Goal: Task Accomplishment & Management: Complete application form

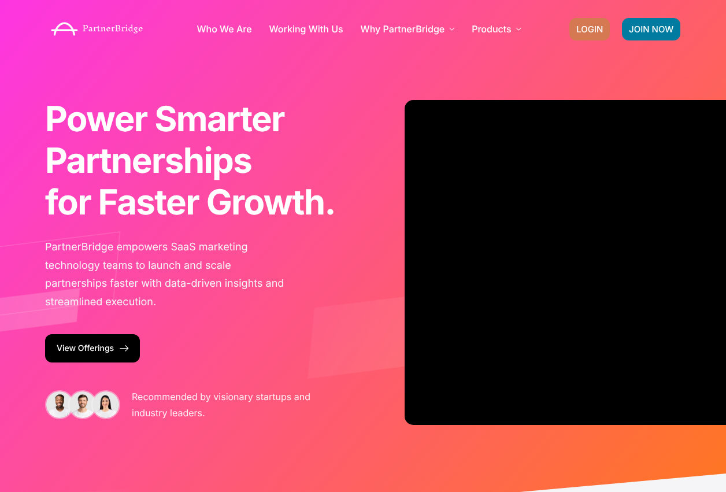
click at [596, 25] on span "LOGIN" at bounding box center [589, 29] width 27 height 9
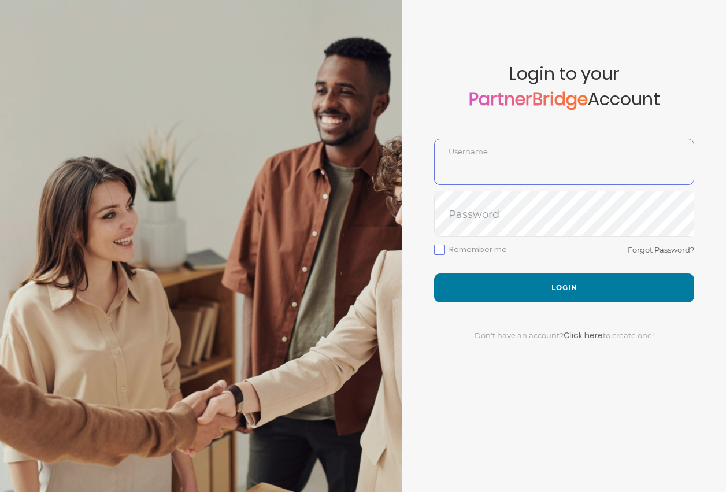
type input "DemoUser"
click at [512, 305] on div "Don't have an account? Click here to create one!" at bounding box center [564, 328] width 260 height 52
drag, startPoint x: 513, startPoint y: 299, endPoint x: 507, endPoint y: 259, distance: 40.2
click at [513, 298] on button "Login" at bounding box center [564, 287] width 260 height 29
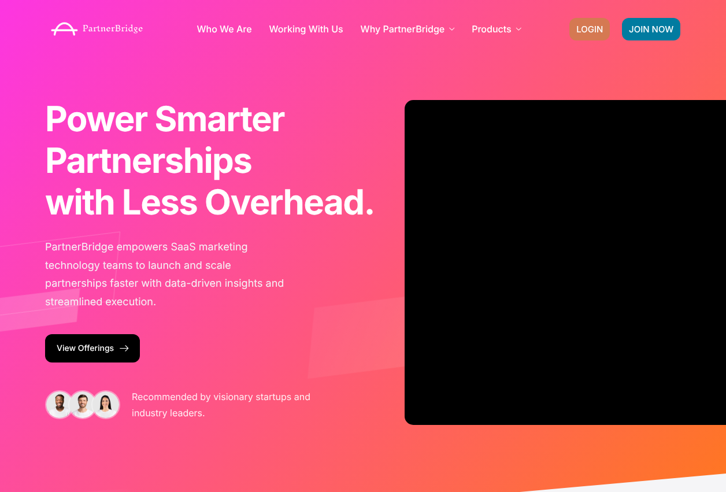
click at [582, 34] on span "LOGIN" at bounding box center [589, 29] width 27 height 9
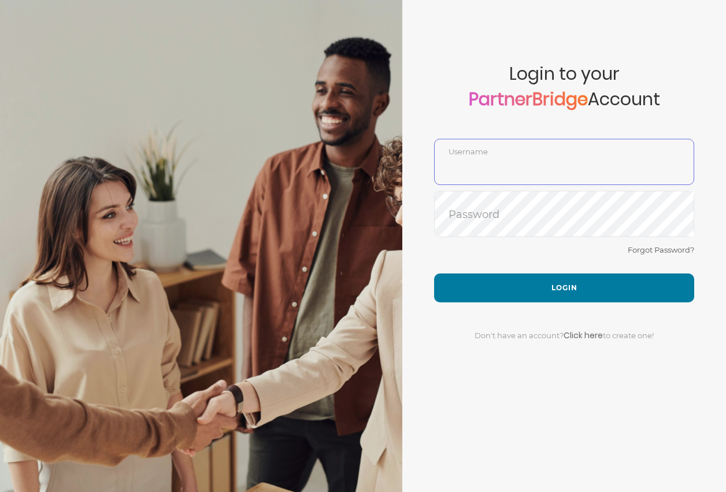
type input "DemoUser"
click at [580, 306] on div "Don't have an account? Click here to create one!" at bounding box center [564, 328] width 260 height 52
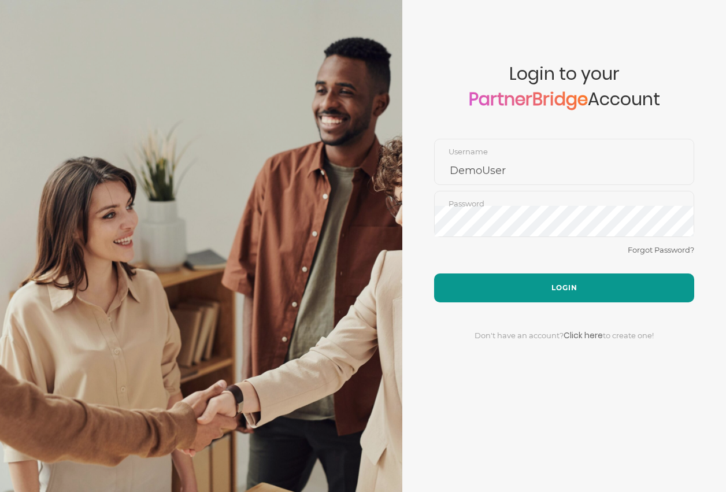
click at [578, 296] on button "Login" at bounding box center [564, 287] width 260 height 29
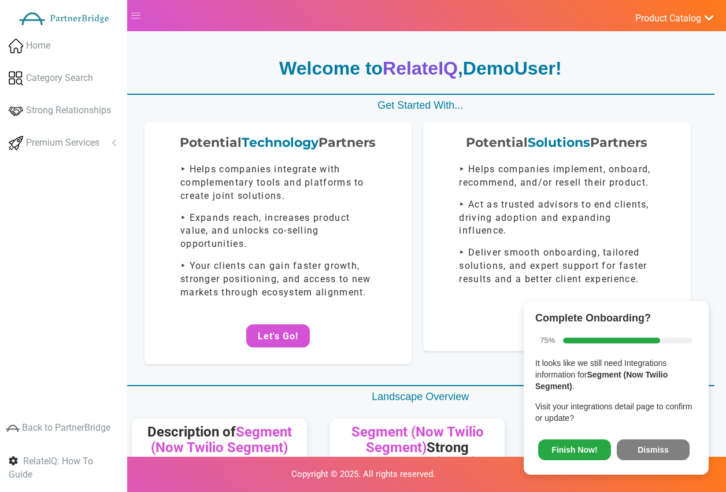
click at [644, 447] on button "Dismiss" at bounding box center [653, 449] width 73 height 21
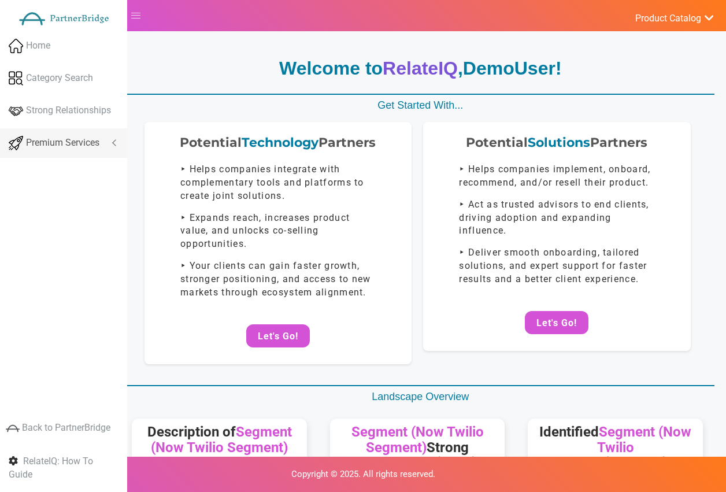
drag, startPoint x: 99, startPoint y: 134, endPoint x: 98, endPoint y: 144, distance: 9.9
click at [99, 133] on link "Premium Services" at bounding box center [63, 142] width 127 height 29
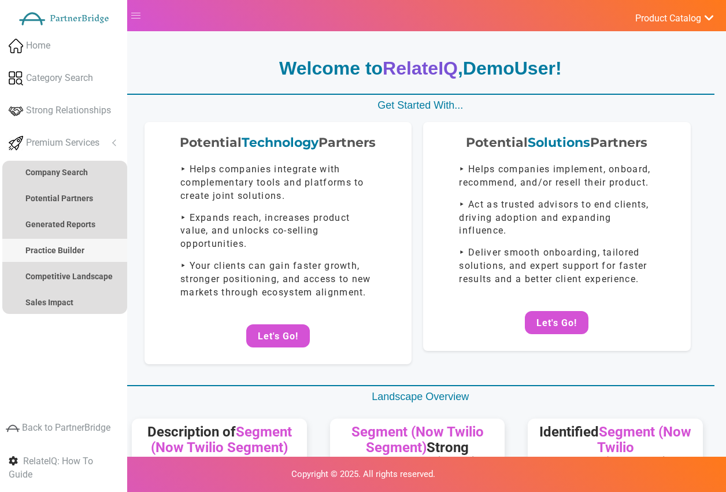
click at [76, 246] on strong "Practice Builder" at bounding box center [54, 250] width 59 height 9
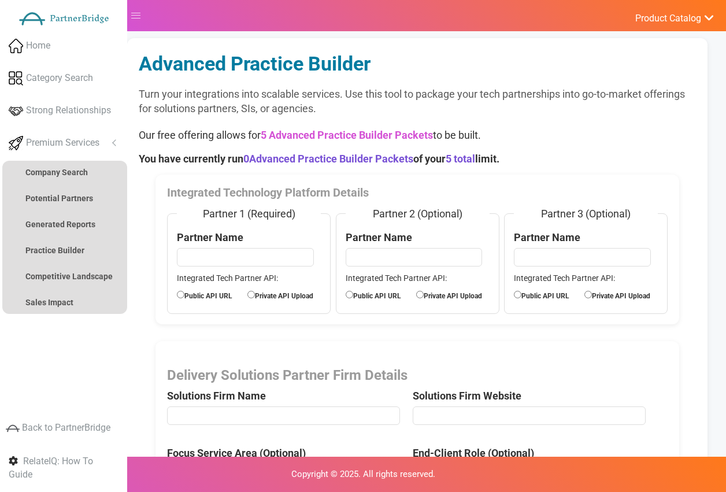
click at [659, 159] on p "You have currently run 0 Advanced Practice Builder Packets of your 5 total limi…" at bounding box center [417, 158] width 557 height 15
click at [125, 144] on link "Premium Services" at bounding box center [63, 142] width 127 height 29
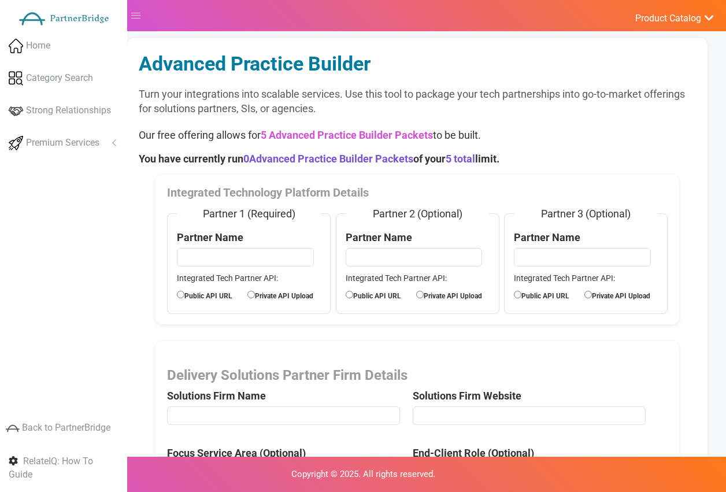
click at [224, 257] on input "text" at bounding box center [245, 257] width 136 height 18
type input "VWO"
click at [207, 292] on label "Public API URL" at bounding box center [212, 294] width 70 height 13
click at [184, 292] on input "Public API URL" at bounding box center [181, 295] width 8 height 8
radio input "true"
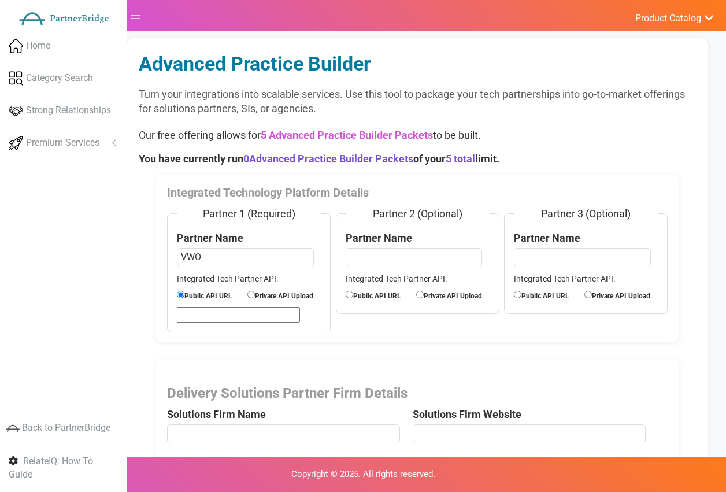
click at [205, 308] on input "url" at bounding box center [238, 315] width 123 height 16
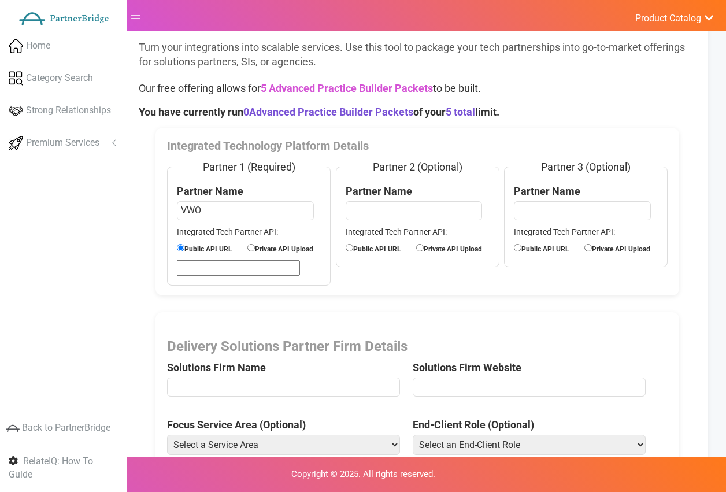
scroll to position [47, 0]
click at [209, 263] on input "url" at bounding box center [238, 267] width 123 height 16
click at [415, 312] on div "Delivery Solutions Partner Firm Details Solutions Firm Name Solutions Firm Webs…" at bounding box center [417, 391] width 524 height 160
click at [292, 247] on label "Private API Upload" at bounding box center [282, 248] width 70 height 13
click at [255, 247] on input "Private API Upload" at bounding box center [251, 248] width 8 height 8
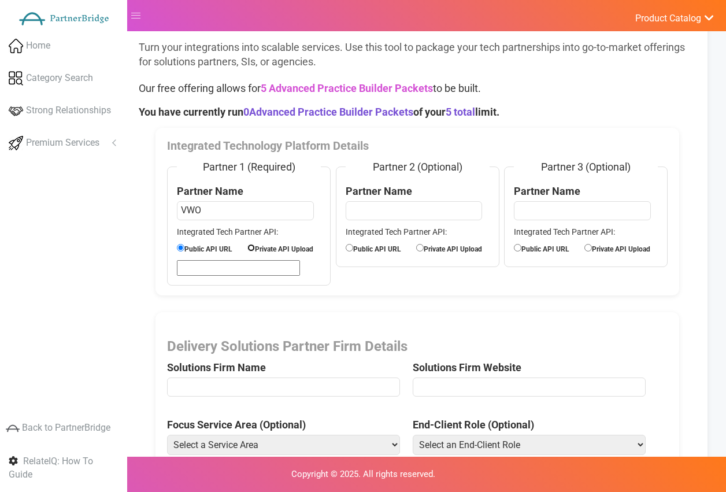
radio input "true"
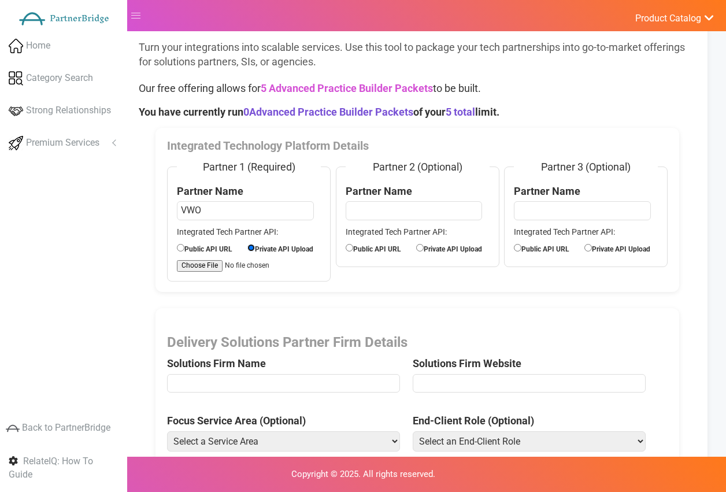
scroll to position [48, 0]
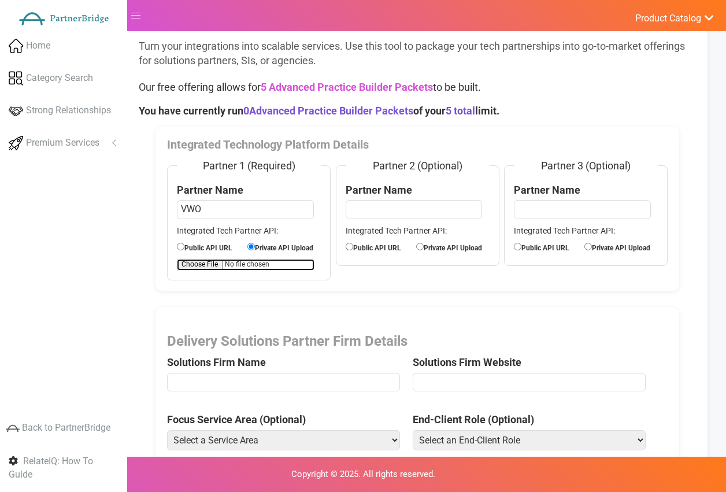
click at [225, 261] on input "file" at bounding box center [246, 265] width 138 height 12
type input "C:\fakepath\APIExampleVWO.pdf"
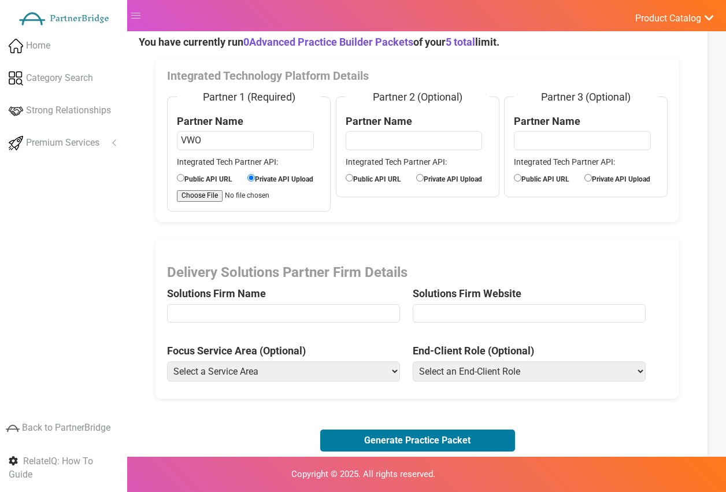
click at [307, 320] on input "text" at bounding box center [283, 313] width 233 height 18
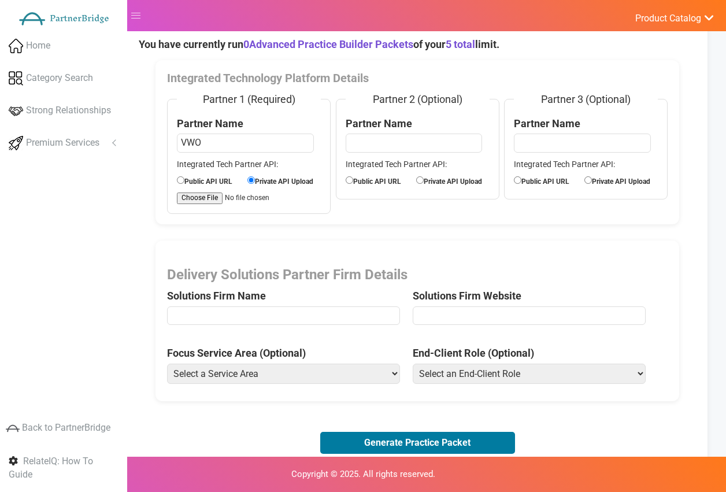
click at [312, 313] on input "text" at bounding box center [283, 315] width 233 height 18
type input "Accenture"
click at [519, 326] on span "Solutions Firm Website" at bounding box center [535, 298] width 245 height 63
click at [511, 319] on input "url" at bounding box center [529, 315] width 233 height 18
type input "https://www.accenture.com/us-en/services/managed-services"
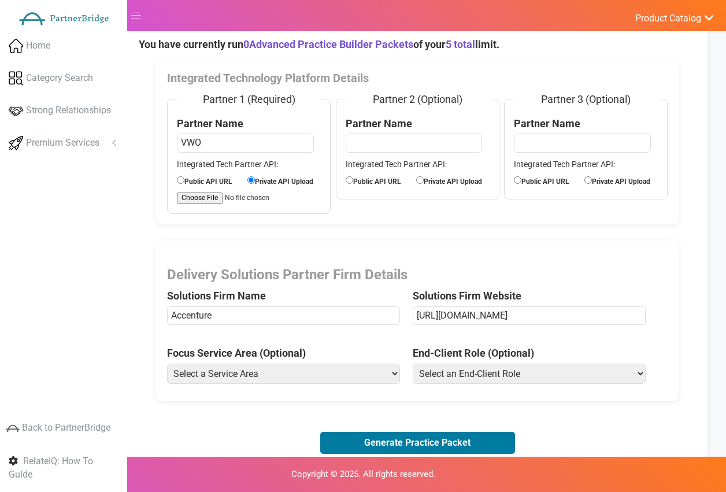
click at [354, 369] on select "Select a Service Area Analytics (eCommerce) Analytics (Retail) Application Deve…" at bounding box center [283, 373] width 233 height 20
select select "Experience Optimization (eCommerce)"
click at [167, 363] on select "Select a Service Area Analytics (eCommerce) Analytics (Retail) Application Deve…" at bounding box center [283, 373] width 233 height 20
click at [511, 379] on select "Select an End-Client Role Chief Executive Officer (CEO) Chief Operating Officer…" at bounding box center [529, 373] width 233 height 20
select select "Vice President of Product"
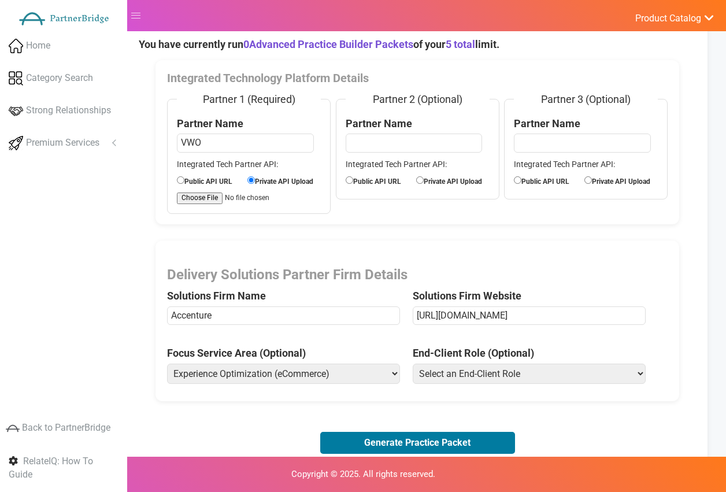
click at [413, 363] on select "Select an End-Client Role Chief Executive Officer (CEO) Chief Operating Officer…" at bounding box center [529, 373] width 233 height 20
click at [476, 447] on button "Generate Practice Packet" at bounding box center [417, 443] width 195 height 22
click at [466, 251] on div "Delivery Solutions Partner Firm Details Solutions Firm Name Accenture Solutions…" at bounding box center [417, 320] width 524 height 160
click at [469, 436] on button "Generate Practice Packet" at bounding box center [417, 443] width 195 height 22
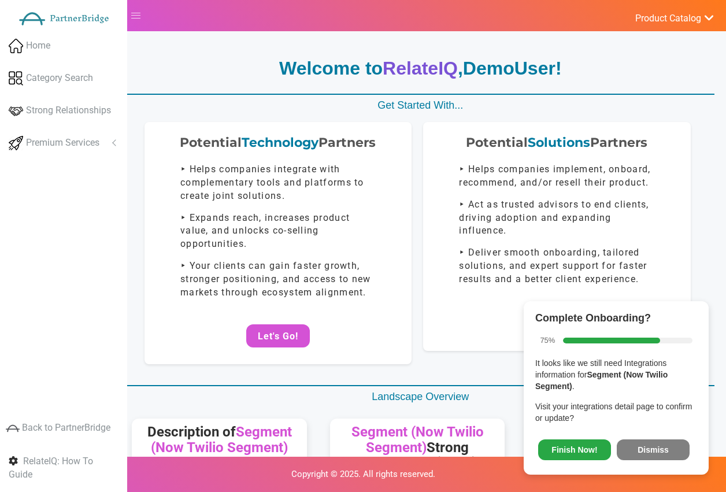
drag, startPoint x: 659, startPoint y: 442, endPoint x: 574, endPoint y: 376, distance: 108.3
click at [659, 441] on button "Dismiss" at bounding box center [653, 449] width 73 height 21
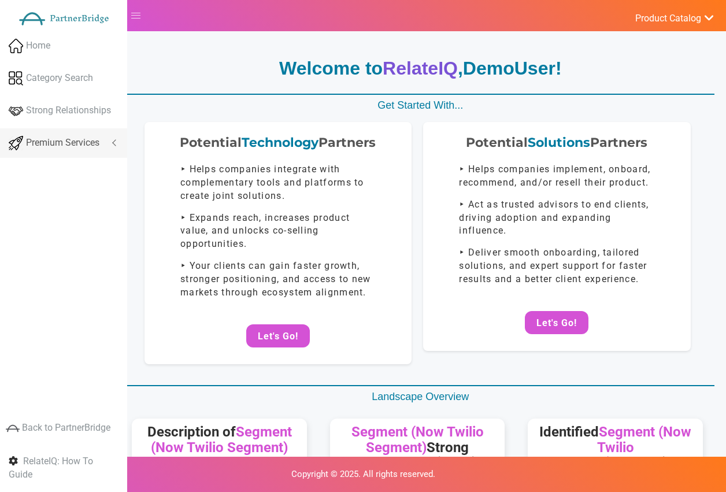
drag, startPoint x: 118, startPoint y: 150, endPoint x: 125, endPoint y: 149, distance: 6.5
click at [123, 149] on link "Premium Services" at bounding box center [63, 142] width 127 height 29
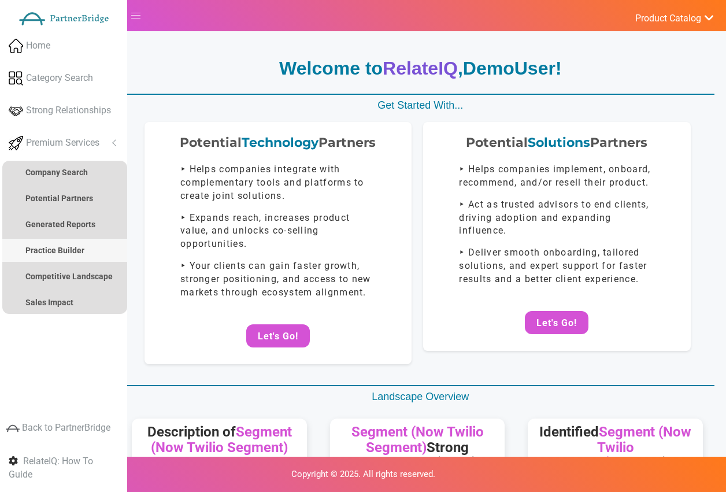
click at [54, 252] on strong "Practice Builder" at bounding box center [54, 250] width 59 height 9
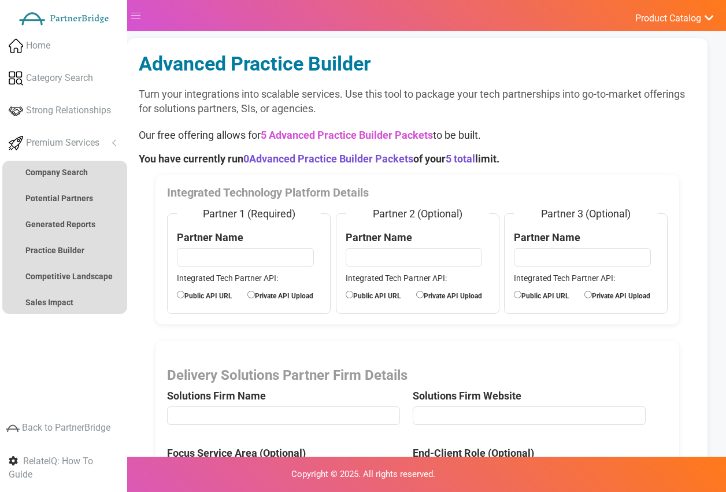
click at [265, 262] on input "text" at bounding box center [245, 257] width 136 height 18
type input "VWO"
click at [269, 294] on label "Private API Upload" at bounding box center [282, 294] width 70 height 13
click at [255, 294] on input "Private API Upload" at bounding box center [251, 295] width 8 height 8
radio input "true"
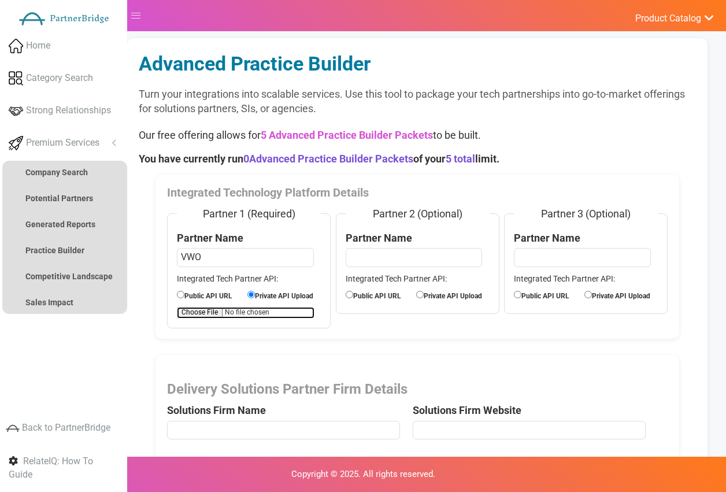
click at [227, 313] on input "file" at bounding box center [246, 313] width 138 height 12
type input "C:\fakepath\APIExampleVWO.pdf"
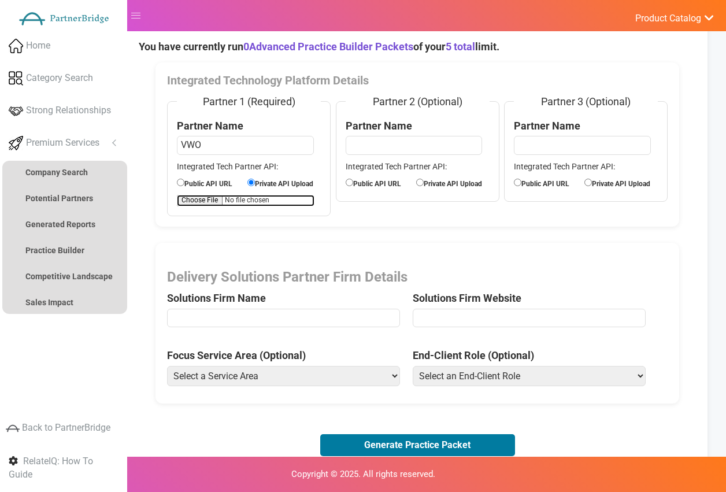
scroll to position [136, 0]
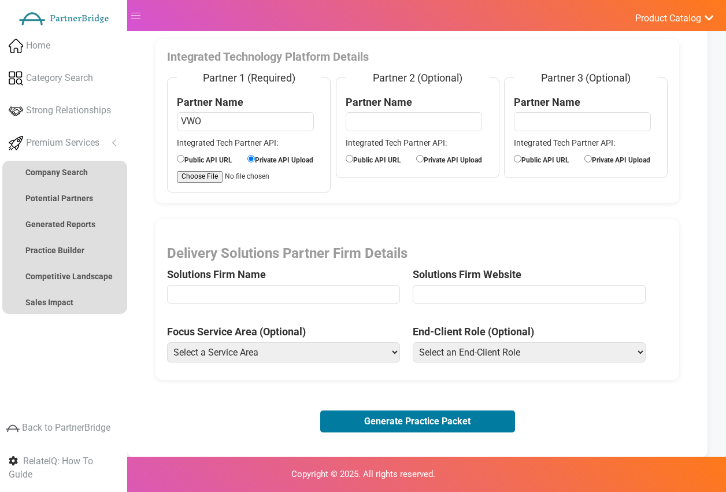
drag, startPoint x: 267, startPoint y: 305, endPoint x: 275, endPoint y: 300, distance: 9.6
click at [270, 303] on span "Delivery Solutions Partner Firm Details Solutions Firm Name" at bounding box center [289, 277] width 245 height 63
drag, startPoint x: 276, startPoint y: 296, endPoint x: 272, endPoint y: 302, distance: 7.1
click at [276, 295] on input "text" at bounding box center [283, 294] width 233 height 18
type input "CXperts"
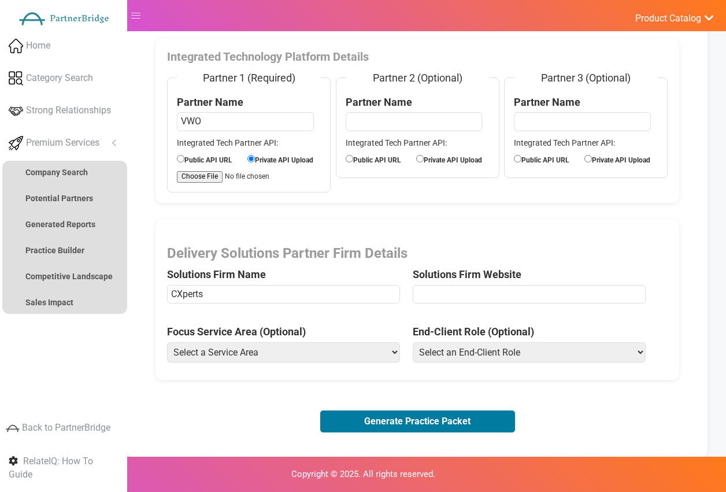
click at [519, 276] on label "Solutions Firm Website" at bounding box center [467, 274] width 109 height 15
click at [511, 291] on input "url" at bounding box center [529, 294] width 233 height 18
type input "[URL][DOMAIN_NAME]"
click at [321, 343] on select "Select a Service Area Analytics (eCommerce) Analytics (Retail) Application Deve…" at bounding box center [283, 352] width 233 height 20
click at [167, 342] on select "Select a Service Area Analytics (eCommerce) Analytics (Retail) Application Deve…" at bounding box center [283, 352] width 233 height 20
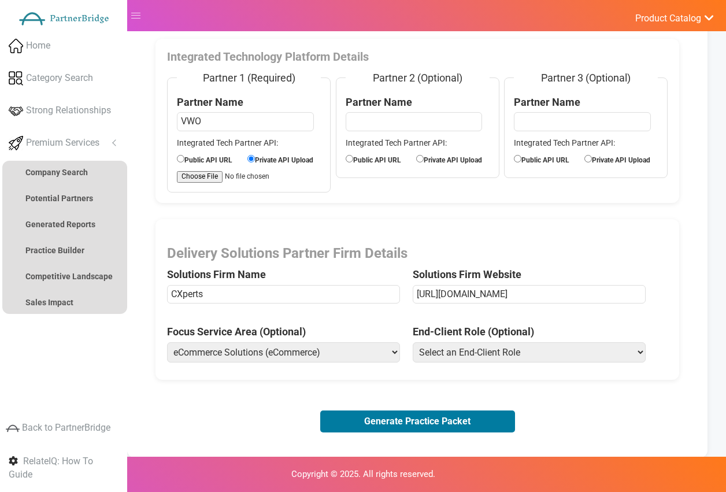
click at [284, 362] on span "Focus Service Area (Optional) Select a Service Area Analytics (eCommerce) Analy…" at bounding box center [289, 346] width 245 height 44
click at [285, 359] on select "Select a Service Area Analytics (eCommerce) Analytics (Retail) Application Deve…" at bounding box center [283, 352] width 233 height 20
select select "Experience Optimization (eCommerce)"
click at [167, 342] on select "Select a Service Area Analytics (eCommerce) Analytics (Retail) Application Deve…" at bounding box center [283, 352] width 233 height 20
click at [523, 359] on select "Select an End-Client Role Chief Executive Officer (CEO) Chief Operating Officer…" at bounding box center [529, 352] width 233 height 20
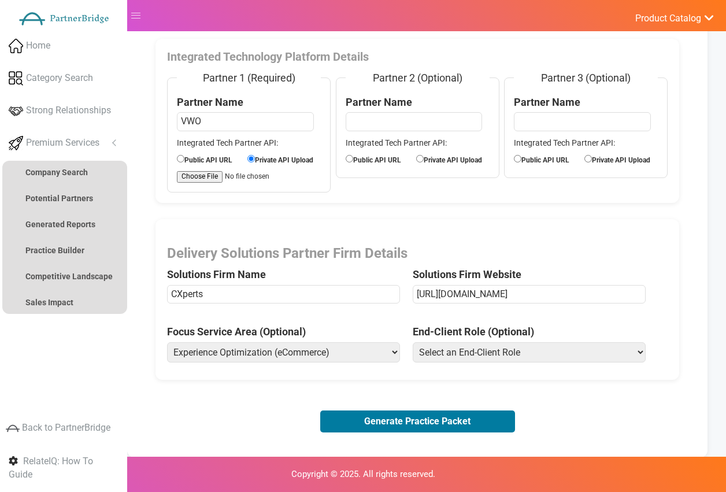
select select "Vice President of Product"
click at [413, 342] on select "Select an End-Client Role Chief Executive Officer (CEO) Chief Operating Officer…" at bounding box center [529, 352] width 233 height 20
click at [450, 398] on form "Integrated Technology Platform Details Partner 1 (Required) Partner Name VWO In…" at bounding box center [417, 237] width 557 height 396
click at [443, 414] on button "Generate Practice Packet" at bounding box center [417, 421] width 195 height 22
click at [411, 424] on button "Generate Practice Packet" at bounding box center [417, 421] width 195 height 22
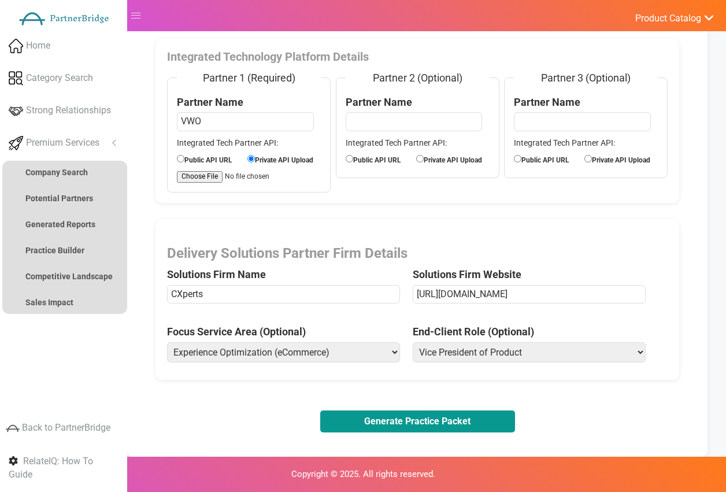
click at [418, 411] on button "Generate Practice Packet" at bounding box center [417, 421] width 195 height 22
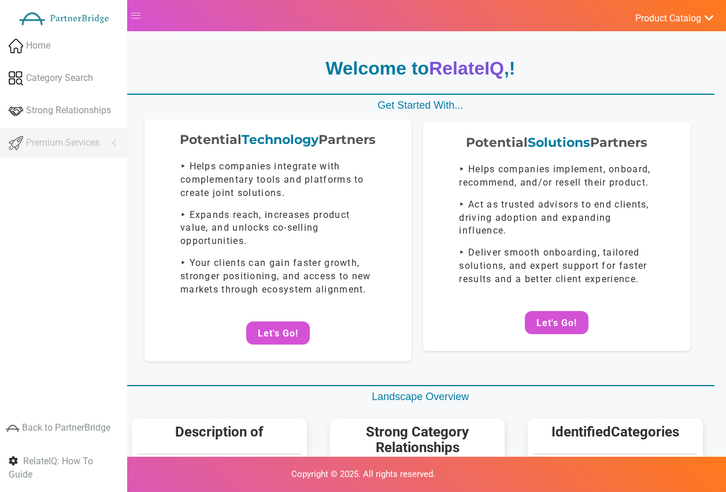
scroll to position [136, 0]
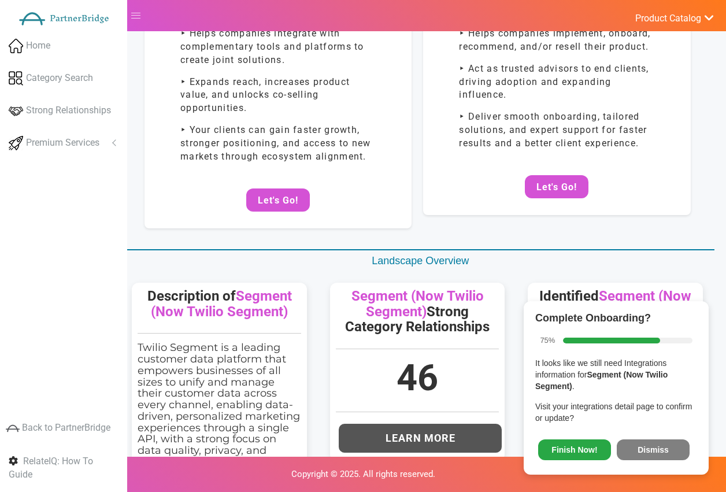
drag, startPoint x: 642, startPoint y: 450, endPoint x: 477, endPoint y: 324, distance: 207.0
click at [637, 443] on button "Dismiss" at bounding box center [653, 449] width 73 height 21
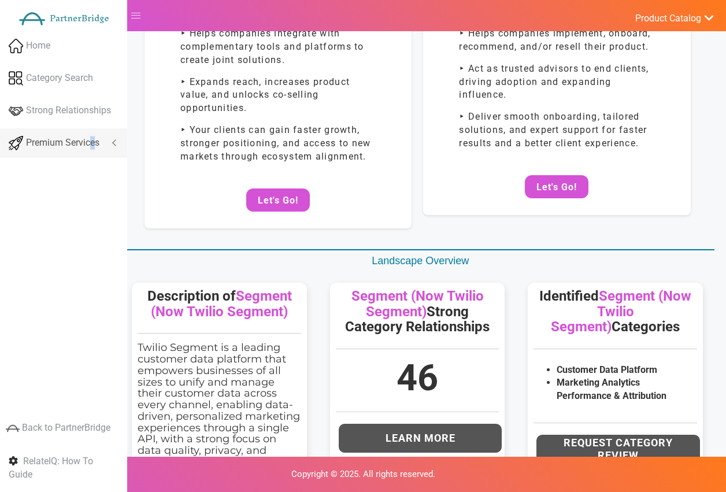
click at [92, 148] on link "Premium Services" at bounding box center [63, 142] width 127 height 29
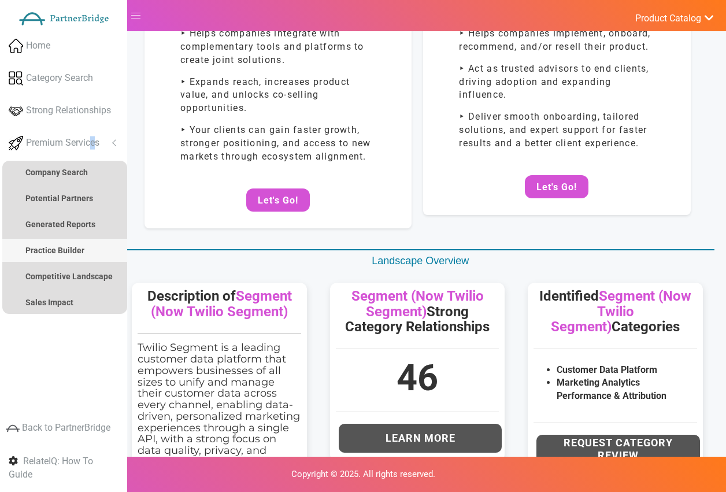
click at [83, 243] on link "Practice Builder" at bounding box center [64, 250] width 125 height 23
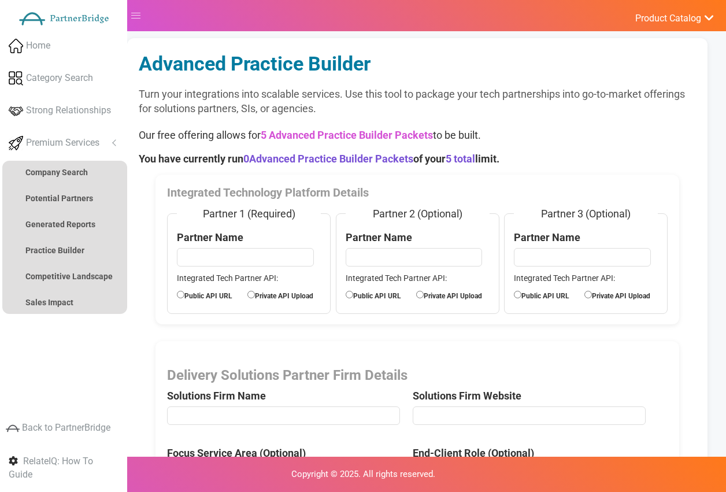
click at [247, 244] on fieldset "Partner 1 (Required) Partner Name Integrated Tech Partner API: Public API URL P…" at bounding box center [249, 259] width 164 height 107
click at [254, 262] on input "text" at bounding box center [245, 257] width 136 height 18
type input "VWO"
click at [270, 298] on label "Private API Upload" at bounding box center [282, 294] width 70 height 13
drag, startPoint x: 299, startPoint y: 297, endPoint x: 282, endPoint y: 297, distance: 17.3
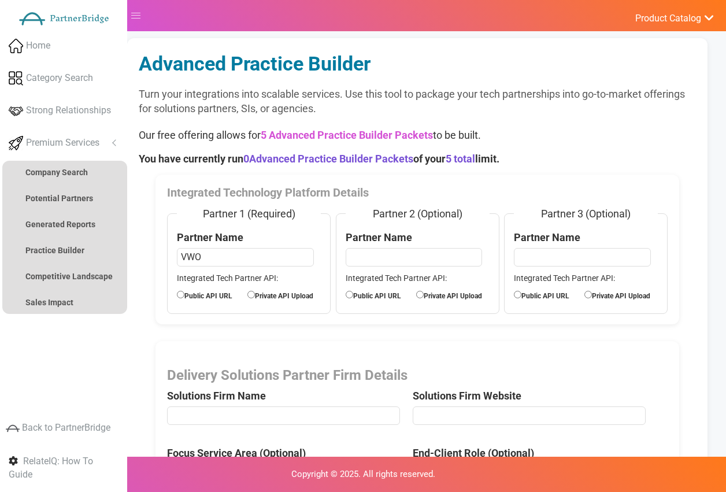
click at [299, 296] on label "Private API Upload" at bounding box center [282, 294] width 70 height 13
click at [255, 296] on input "Private API Upload" at bounding box center [251, 295] width 8 height 8
radio input "true"
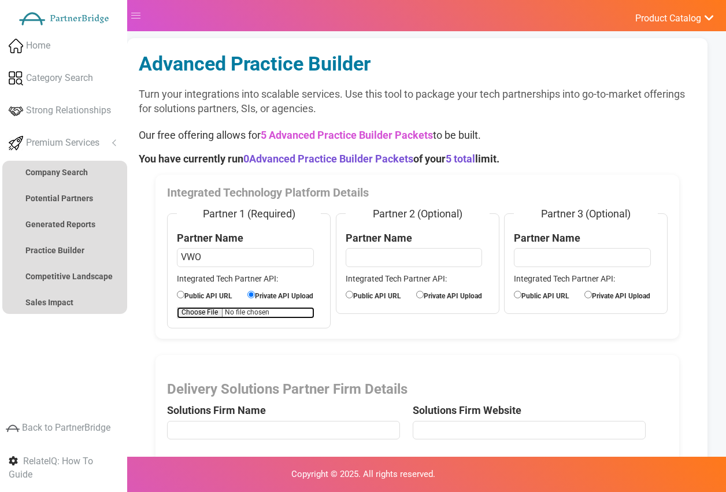
click at [198, 307] on input "file" at bounding box center [246, 313] width 138 height 12
type input "C:\fakepath\APIExampleVWO.pdf"
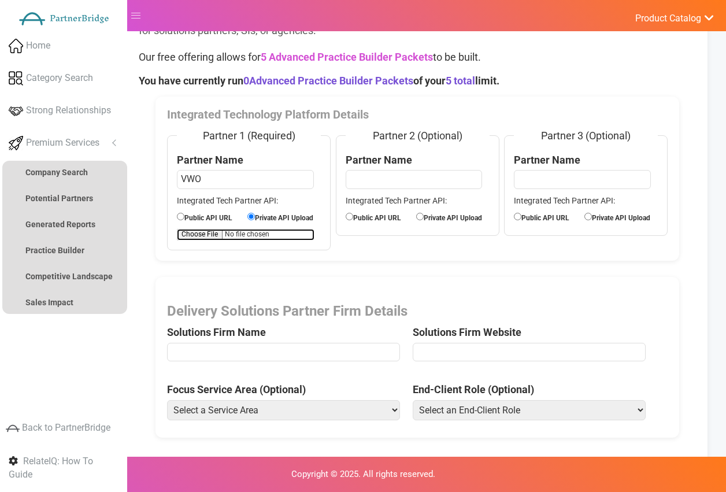
scroll to position [139, 0]
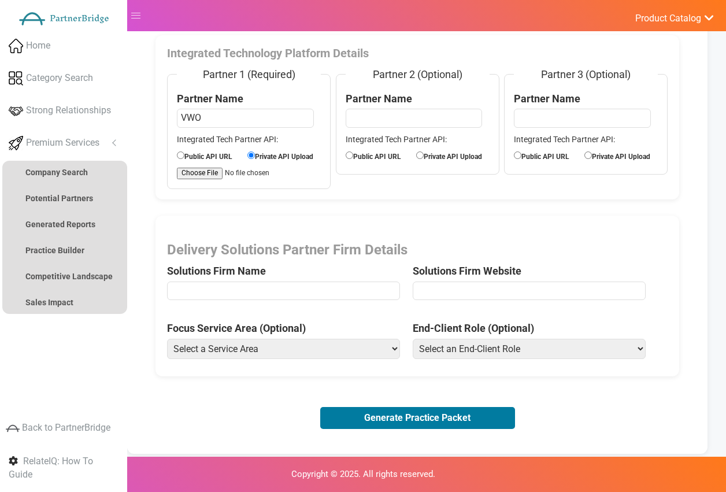
drag, startPoint x: 304, startPoint y: 285, endPoint x: 295, endPoint y: 280, distance: 10.1
click at [303, 284] on input "text" at bounding box center [283, 290] width 233 height 18
type input "Accenture"
click at [495, 302] on span "Solutions Firm Website" at bounding box center [535, 273] width 245 height 63
drag, startPoint x: 491, startPoint y: 296, endPoint x: 485, endPoint y: 299, distance: 6.7
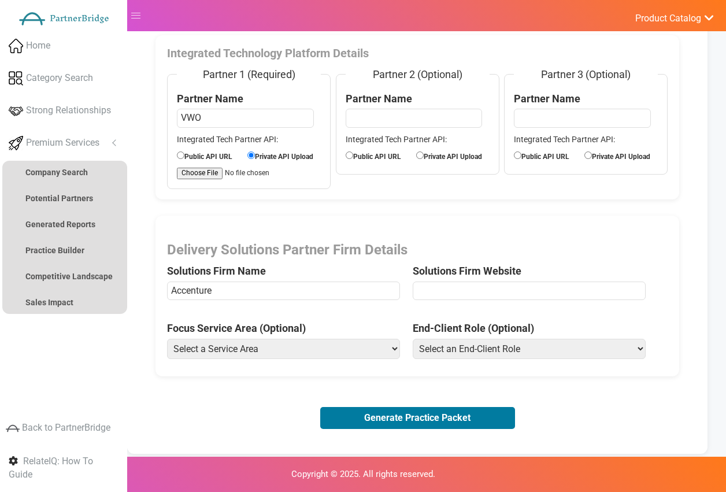
click at [490, 296] on input "url" at bounding box center [529, 290] width 233 height 18
type input "https://www.accenture.com/us-en/services/managed-services"
click at [257, 360] on span "Focus Service Area (Optional) Select a Service Area Analytics (eCommerce) Analy…" at bounding box center [289, 343] width 245 height 44
click at [260, 349] on select "Select a Service Area Analytics (eCommerce) Analytics (Retail) Application Deve…" at bounding box center [283, 349] width 233 height 20
select select "Experience Optimization (eCommerce)"
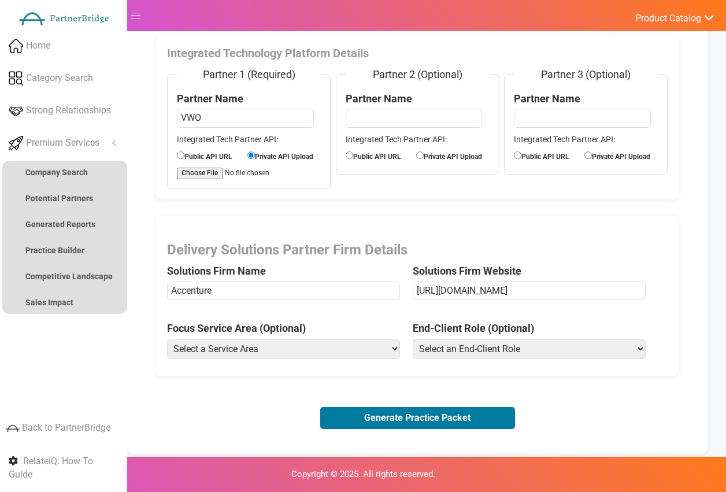
click at [167, 339] on select "Select a Service Area Analytics (eCommerce) Analytics (Retail) Application Deve…" at bounding box center [283, 349] width 233 height 20
click at [495, 348] on select "Select an End-Client Role Chief Executive Officer (CEO) Chief Operating Officer…" at bounding box center [529, 349] width 233 height 20
select select "Vice President of Product"
click at [413, 339] on select "Select an End-Client Role Chief Executive Officer (CEO) Chief Operating Officer…" at bounding box center [529, 349] width 233 height 20
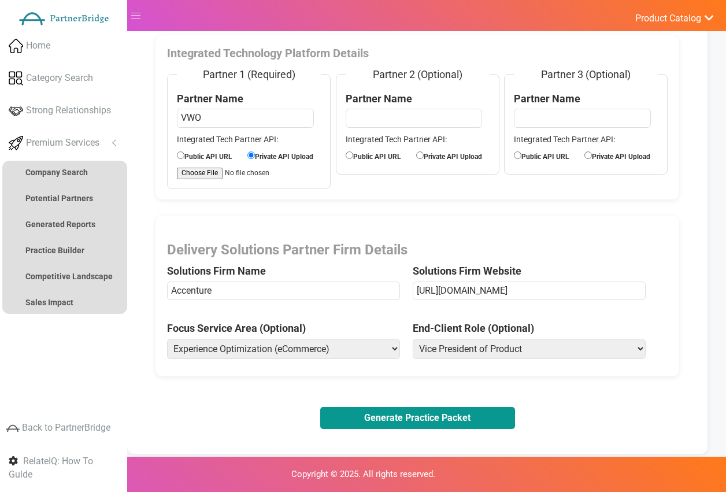
click at [458, 420] on button "Generate Practice Packet" at bounding box center [417, 418] width 195 height 22
click at [445, 415] on button "Generate Practice Packet" at bounding box center [417, 418] width 195 height 22
click at [416, 413] on button "Generate Practice Packet" at bounding box center [417, 418] width 195 height 22
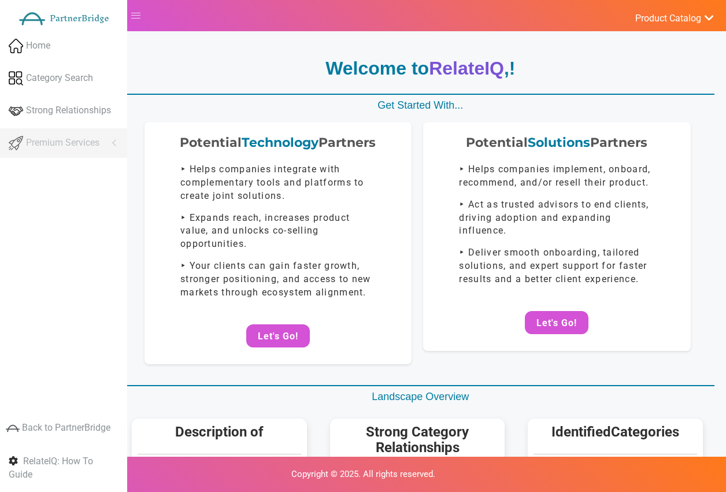
scroll to position [139, 0]
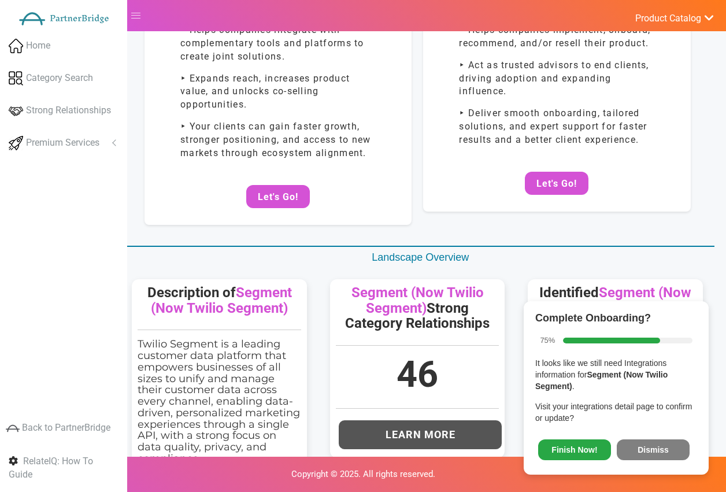
click at [653, 441] on button "Dismiss" at bounding box center [653, 449] width 73 height 21
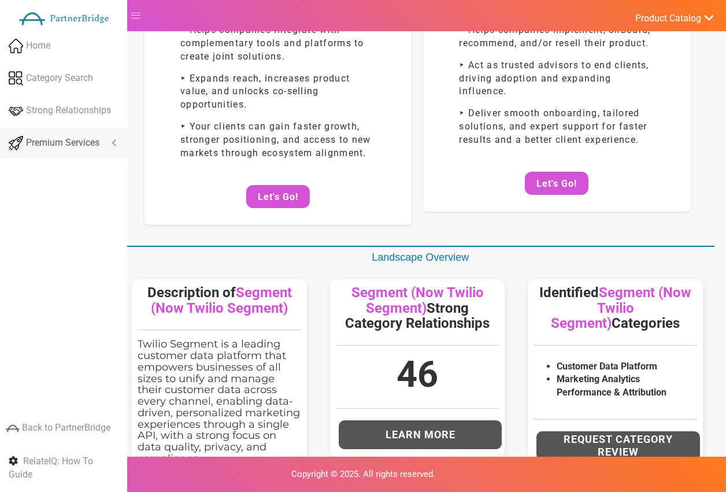
click at [78, 138] on span "Premium Services" at bounding box center [62, 142] width 73 height 13
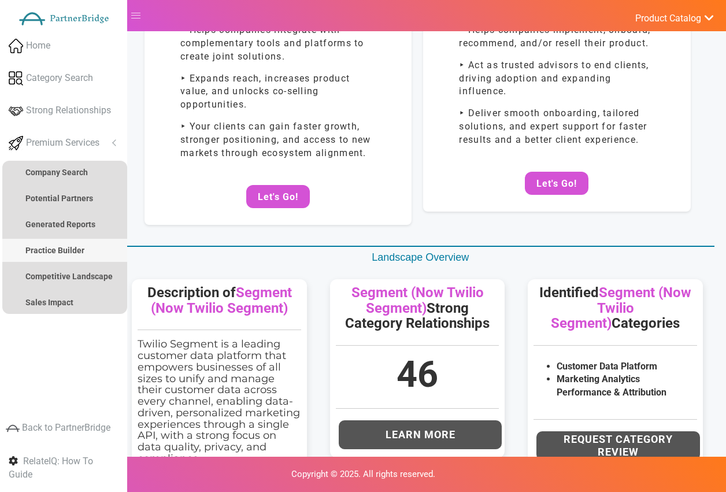
click at [66, 239] on link "Practice Builder" at bounding box center [64, 250] width 125 height 23
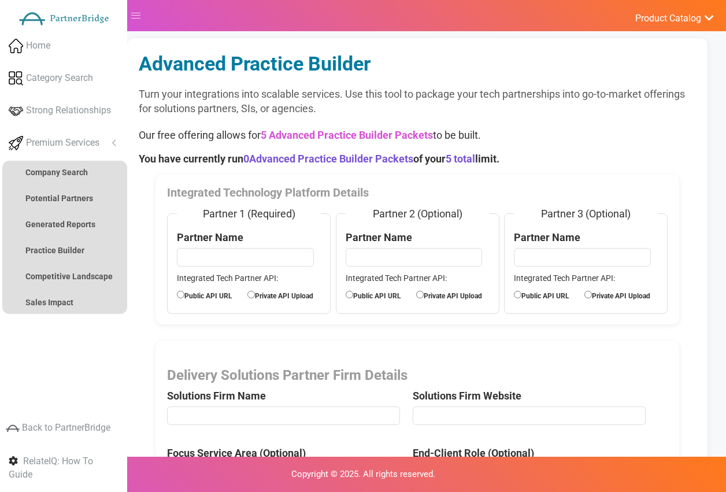
click at [255, 262] on input "text" at bounding box center [245, 257] width 136 height 18
type input "VWO"
click at [259, 294] on label "Private API Upload" at bounding box center [282, 294] width 70 height 13
click at [255, 294] on input "Private API Upload" at bounding box center [251, 295] width 8 height 8
radio input "true"
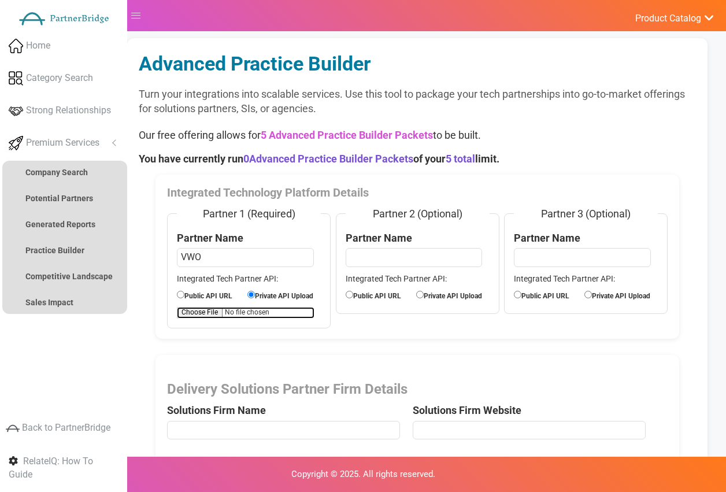
click at [212, 315] on input "file" at bounding box center [246, 313] width 138 height 12
type input "C:\fakepath\APIExampleVWO.pdf"
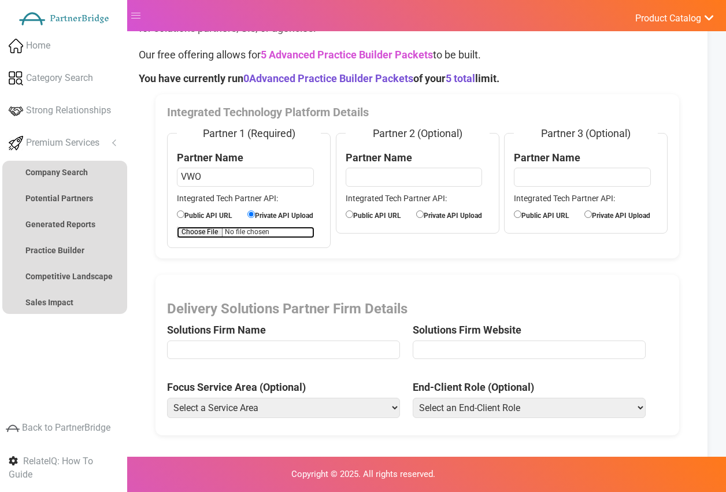
scroll to position [103, 0]
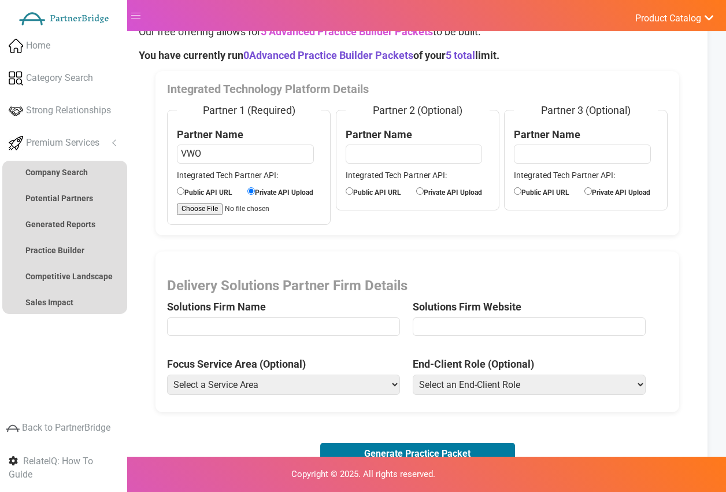
click at [296, 325] on input "text" at bounding box center [283, 326] width 233 height 18
type input "CXperts"
click at [520, 337] on span "Solutions Firm Website" at bounding box center [535, 309] width 245 height 63
click at [518, 335] on input "url" at bounding box center [529, 326] width 233 height 18
type input "[URL][DOMAIN_NAME]"
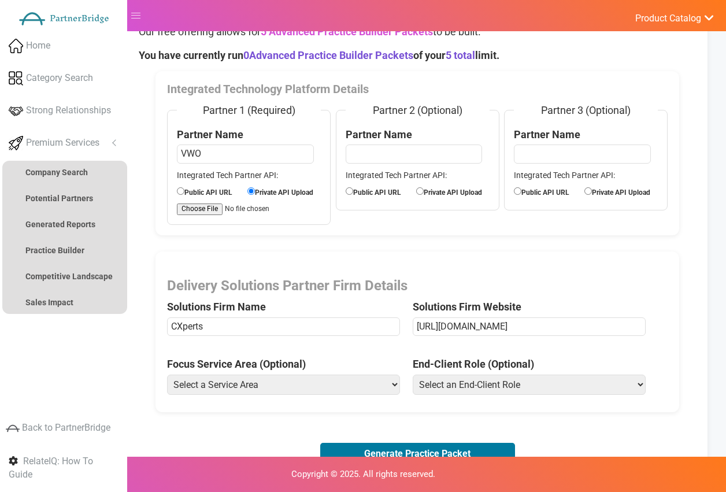
click at [320, 391] on select "Select a Service Area Analytics (eCommerce) Analytics (Retail) Application Deve…" at bounding box center [283, 384] width 233 height 20
select select "Experience Optimization (eCommerce)"
click at [167, 374] on select "Select a Service Area Analytics (eCommerce) Analytics (Retail) Application Deve…" at bounding box center [283, 384] width 233 height 20
click at [519, 385] on select "Select an End-Client Role Chief Executive Officer (CEO) Chief Operating Officer…" at bounding box center [529, 384] width 233 height 20
select select "Vice President of Product"
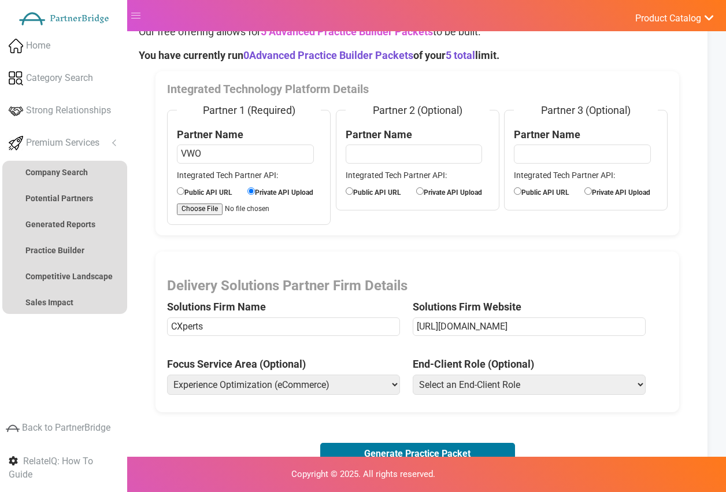
click at [413, 374] on select "Select an End-Client Role Chief Executive Officer (CEO) Chief Operating Officer…" at bounding box center [529, 384] width 233 height 20
click at [467, 454] on button "Generate Practice Packet" at bounding box center [417, 454] width 195 height 22
click at [417, 452] on button "Generate Practice Packet" at bounding box center [417, 454] width 195 height 22
click at [411, 443] on button "Generate Practice Packet" at bounding box center [417, 454] width 195 height 22
click at [420, 457] on div "Copyright © 2025. All rights reserved." at bounding box center [363, 474] width 726 height 35
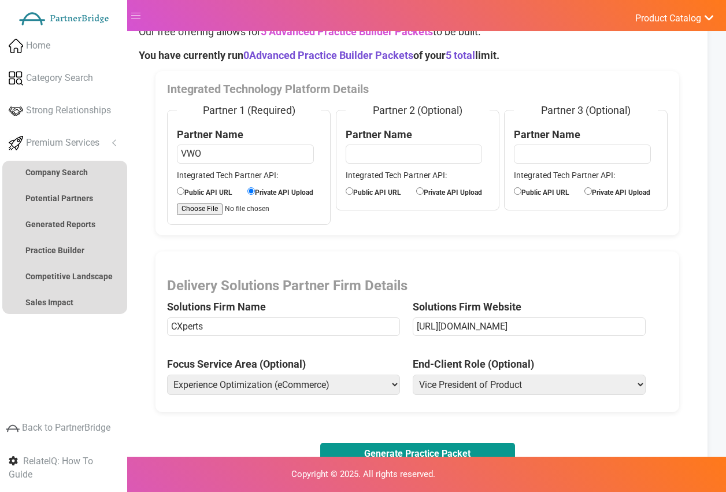
click at [422, 452] on button "Generate Practice Packet" at bounding box center [417, 454] width 195 height 22
click at [217, 146] on input "VWO" at bounding box center [245, 153] width 136 height 18
type input "V"
click at [280, 153] on input "VWO" at bounding box center [245, 153] width 136 height 18
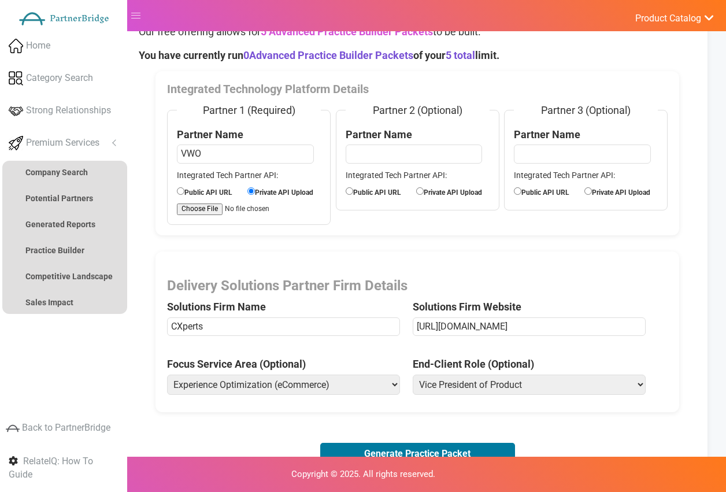
click at [280, 152] on input "VWO" at bounding box center [245, 153] width 136 height 18
type input "V"
type input "AB Tasty"
click at [290, 154] on input "AB Tasty" at bounding box center [245, 153] width 136 height 18
click at [226, 191] on label "Public API URL" at bounding box center [212, 191] width 70 height 13
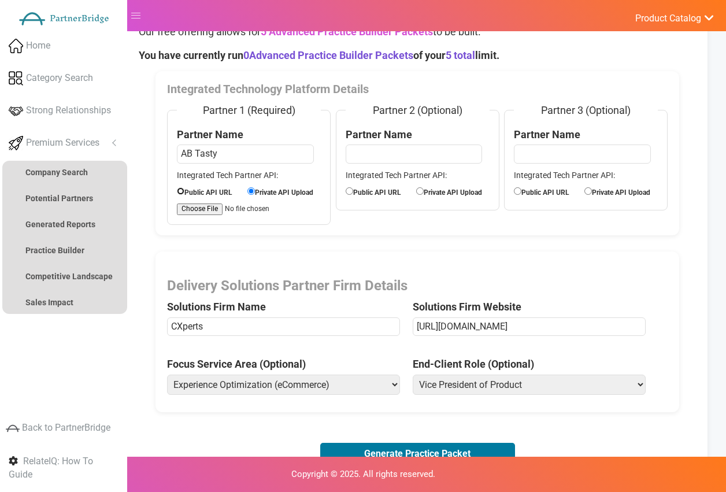
click at [184, 191] on input "Public API URL" at bounding box center [181, 191] width 8 height 8
radio input "true"
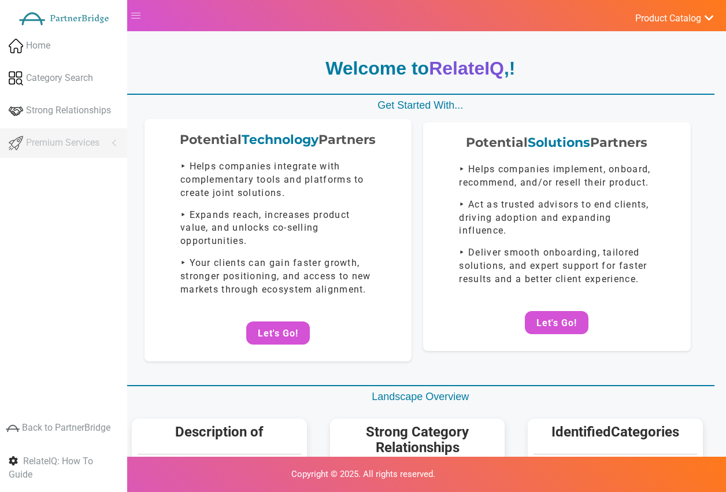
scroll to position [103, 0]
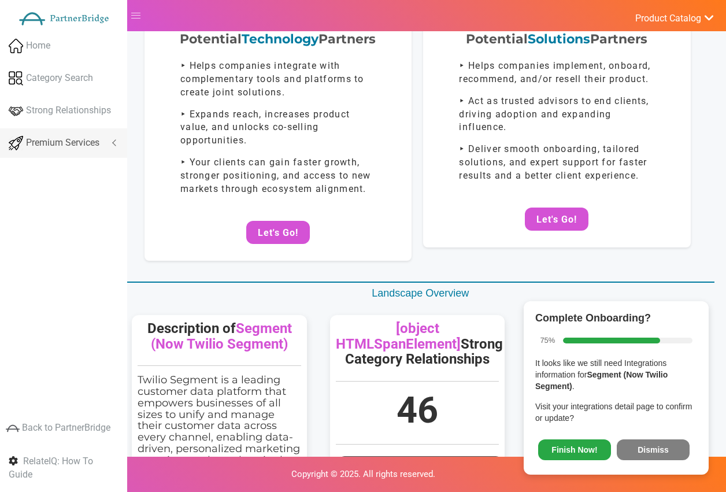
click at [86, 143] on span "Premium Services" at bounding box center [62, 142] width 73 height 13
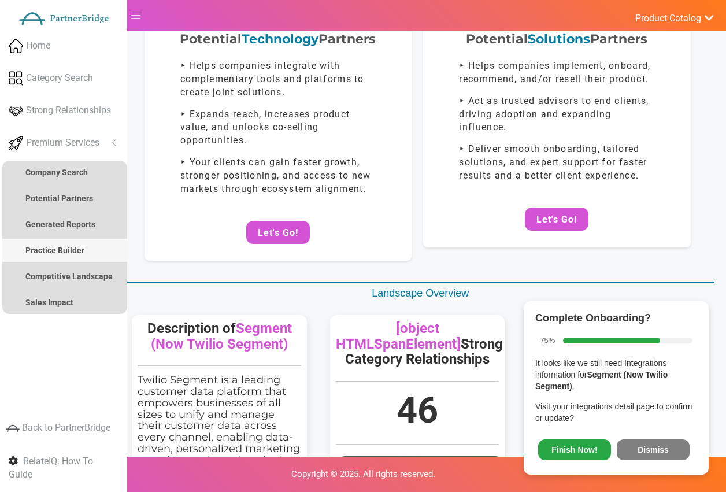
click at [61, 241] on link "Practice Builder" at bounding box center [64, 250] width 125 height 23
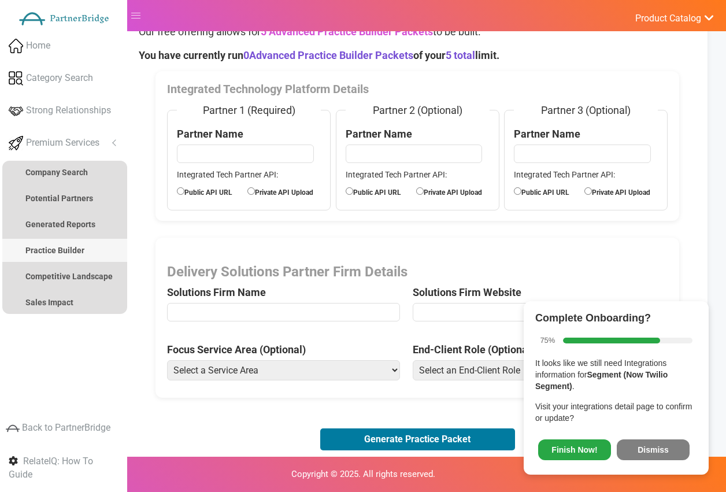
scroll to position [0, 0]
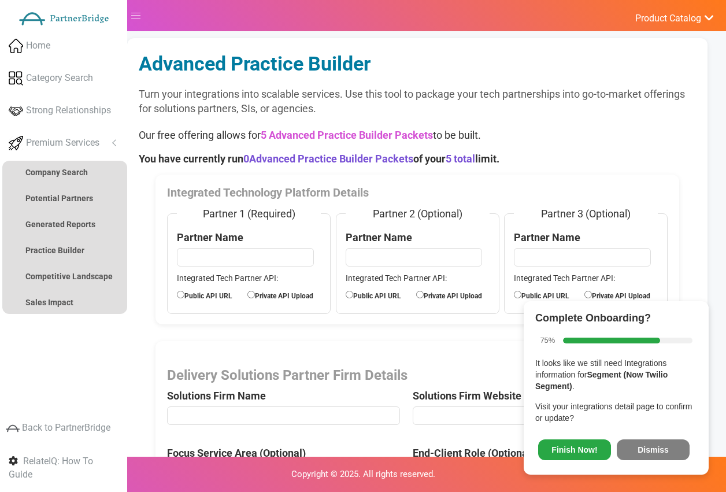
click at [235, 265] on input "text" at bounding box center [245, 257] width 136 height 18
type input "VWO"
click at [663, 450] on button "Dismiss" at bounding box center [653, 449] width 73 height 21
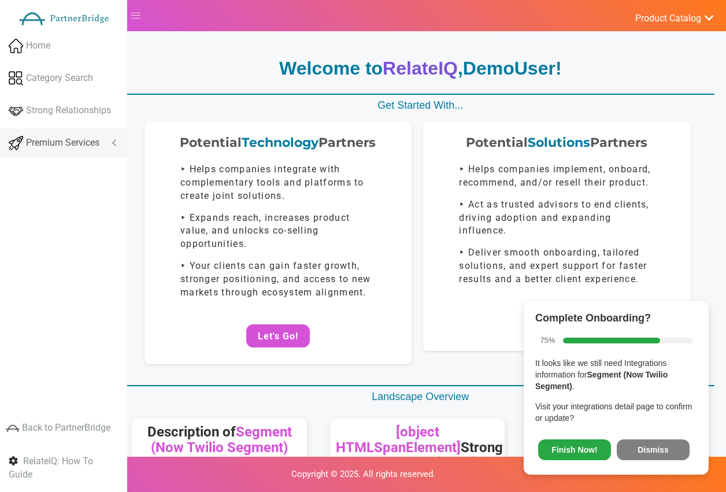
click at [101, 135] on link "Premium Services" at bounding box center [63, 142] width 127 height 29
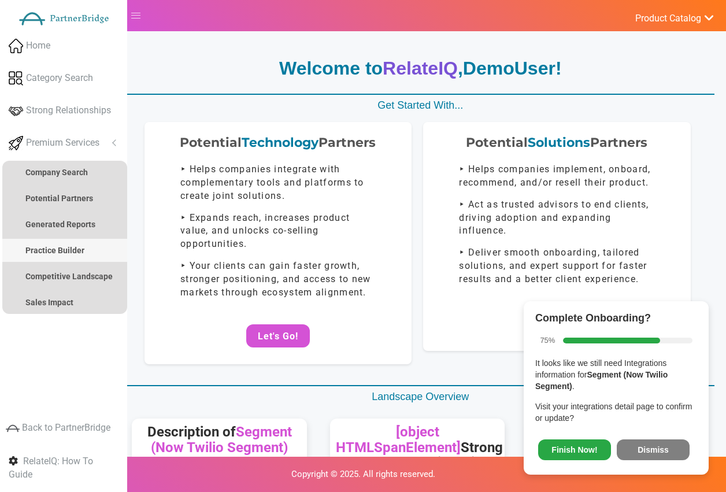
click at [62, 243] on link "Practice Builder" at bounding box center [64, 250] width 125 height 23
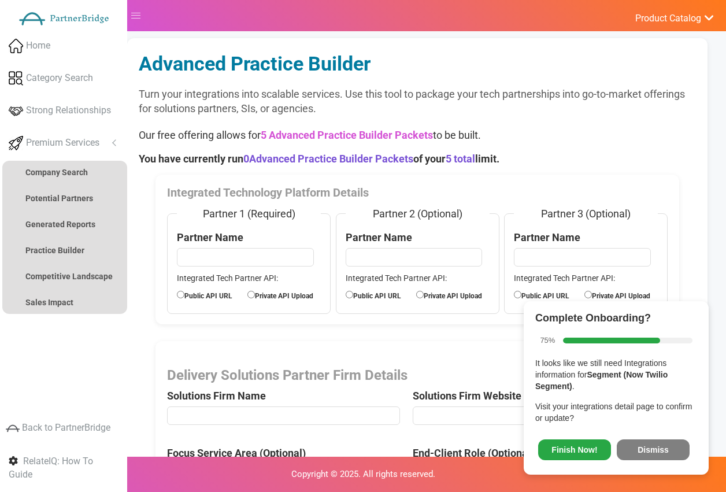
click at [659, 436] on span "Finish Now! Dismiss" at bounding box center [616, 447] width 162 height 31
click at [660, 448] on button "Dismiss" at bounding box center [653, 449] width 73 height 21
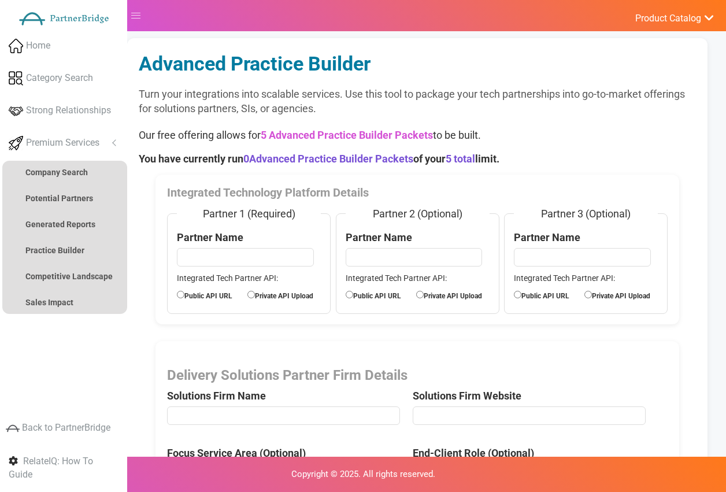
click at [258, 251] on input "text" at bounding box center [245, 257] width 136 height 18
type input "VWO"
drag, startPoint x: 249, startPoint y: 297, endPoint x: 238, endPoint y: 299, distance: 11.1
click at [248, 297] on input "Private API Upload" at bounding box center [251, 295] width 8 height 8
radio input "true"
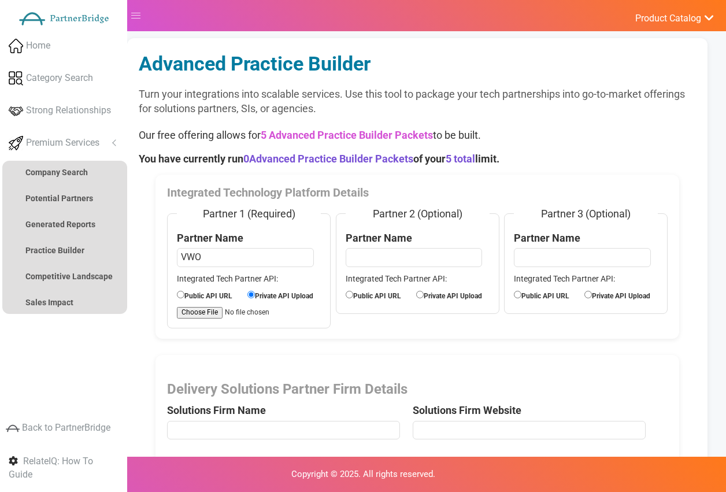
click at [227, 296] on label "Public API URL" at bounding box center [212, 294] width 70 height 13
click at [184, 296] on input "Public API URL" at bounding box center [181, 295] width 8 height 8
radio input "true"
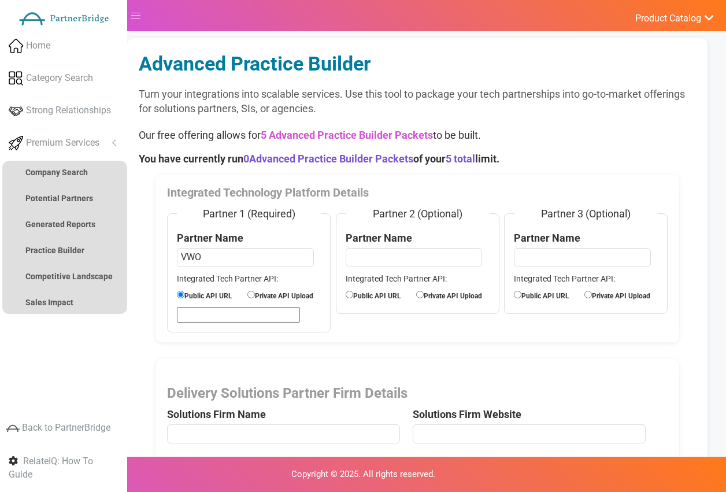
click at [227, 316] on input "url" at bounding box center [238, 315] width 123 height 16
click at [251, 256] on input "VWO" at bounding box center [245, 257] width 136 height 18
drag, startPoint x: 206, startPoint y: 302, endPoint x: 209, endPoint y: 309, distance: 7.5
click at [206, 302] on fieldset "Partner 1 (Required) Partner Name VWO Integrated Tech Partner API: Public API U…" at bounding box center [249, 269] width 164 height 126
click at [213, 313] on input "url" at bounding box center [238, 315] width 123 height 16
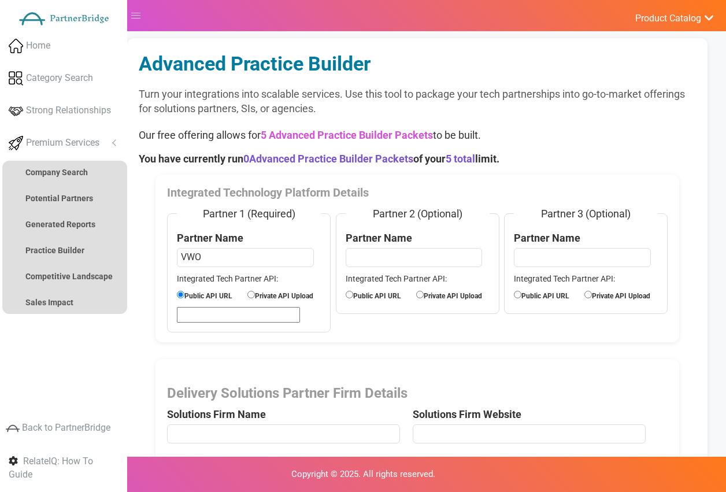
click at [246, 257] on input "VWO" at bounding box center [245, 257] width 136 height 18
click at [247, 257] on input "VWO" at bounding box center [245, 257] width 136 height 18
click at [249, 256] on input "VWO" at bounding box center [245, 257] width 136 height 18
click at [250, 257] on input "VWO" at bounding box center [245, 257] width 136 height 18
click at [250, 255] on input "VWO" at bounding box center [245, 257] width 136 height 18
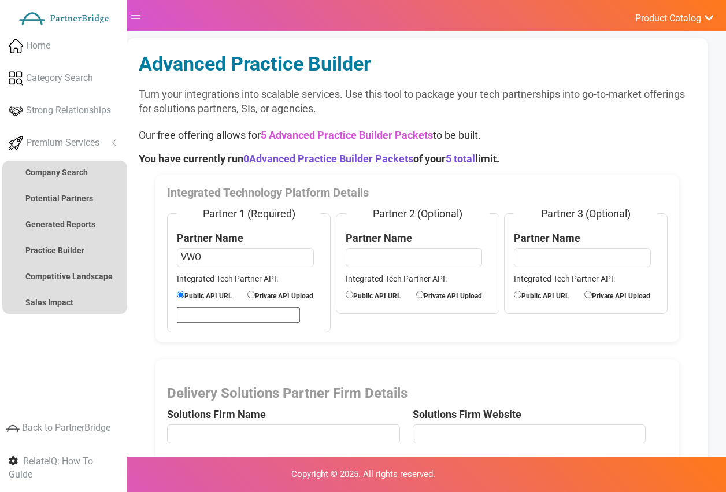
drag, startPoint x: 250, startPoint y: 255, endPoint x: 252, endPoint y: 247, distance: 9.0
click at [250, 255] on input "VWO" at bounding box center [245, 257] width 136 height 18
type input "V"
type input "AB Tasty"
drag, startPoint x: 204, startPoint y: 303, endPoint x: 206, endPoint y: 313, distance: 10.0
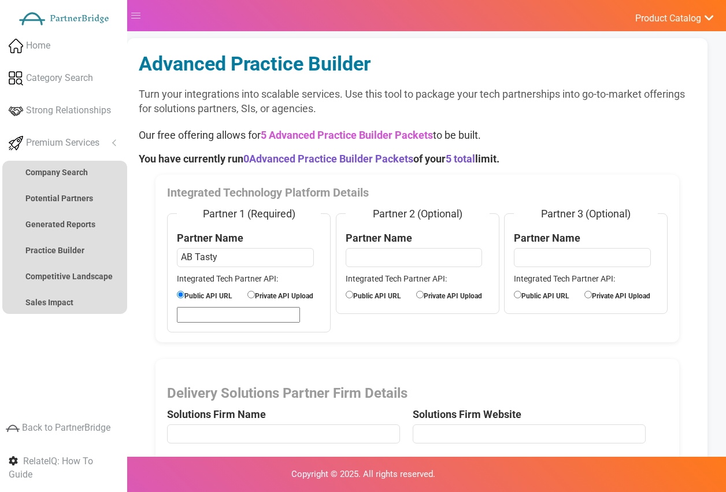
click at [204, 304] on fieldset "Partner 1 (Required) Partner Name AB Tasty Integrated Tech Partner API: Public …" at bounding box center [249, 269] width 164 height 126
click at [209, 315] on input "url" at bounding box center [238, 315] width 123 height 16
drag, startPoint x: 244, startPoint y: 258, endPoint x: 238, endPoint y: 266, distance: 9.9
click at [244, 258] on input "AB Tasty" at bounding box center [245, 257] width 136 height 18
click at [251, 306] on fieldset "Partner 1 (Required) Partner Name AB Tasty Integrated Tech Partner API: Public …" at bounding box center [249, 269] width 164 height 126
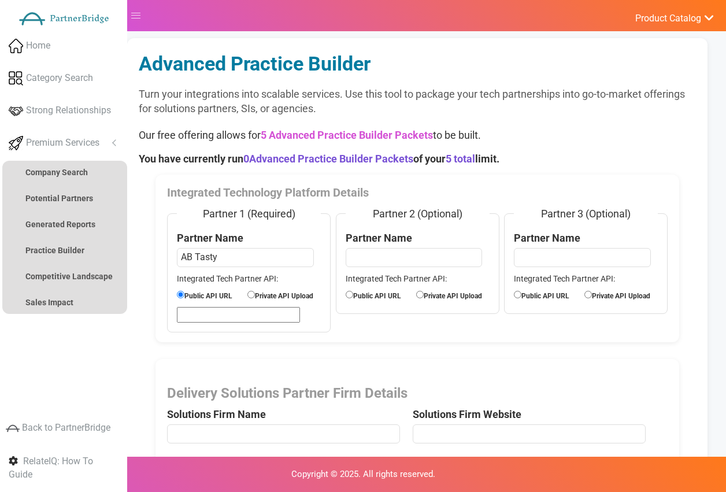
click at [269, 258] on input "AB Tasty" at bounding box center [245, 257] width 136 height 18
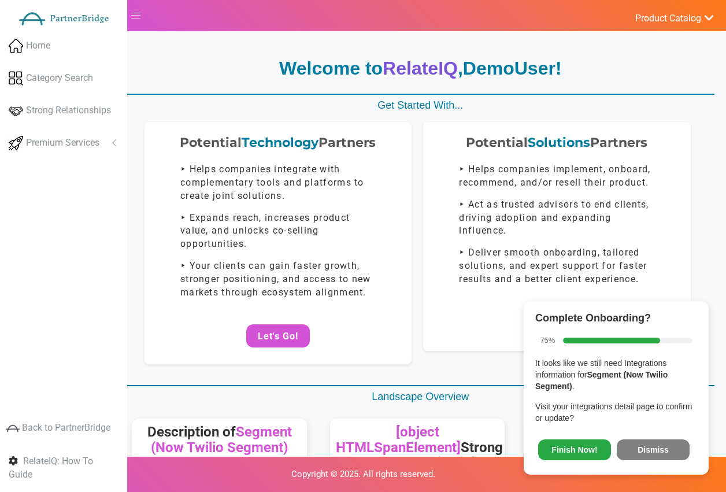
click at [682, 450] on button "Dismiss" at bounding box center [653, 449] width 73 height 21
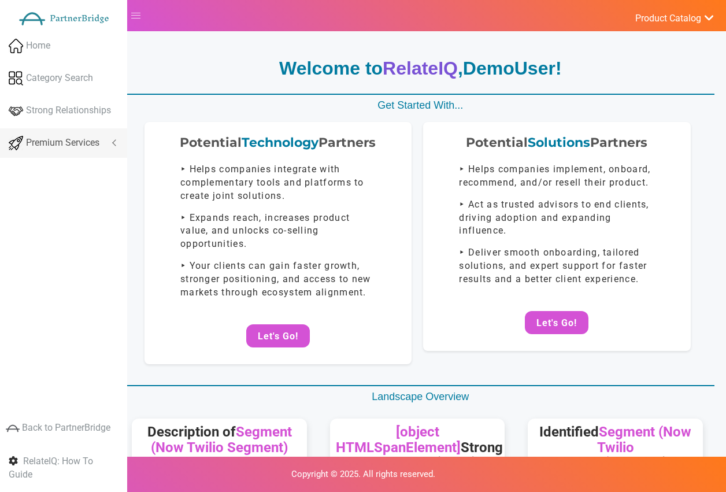
click at [31, 150] on link "Premium Services" at bounding box center [63, 142] width 127 height 29
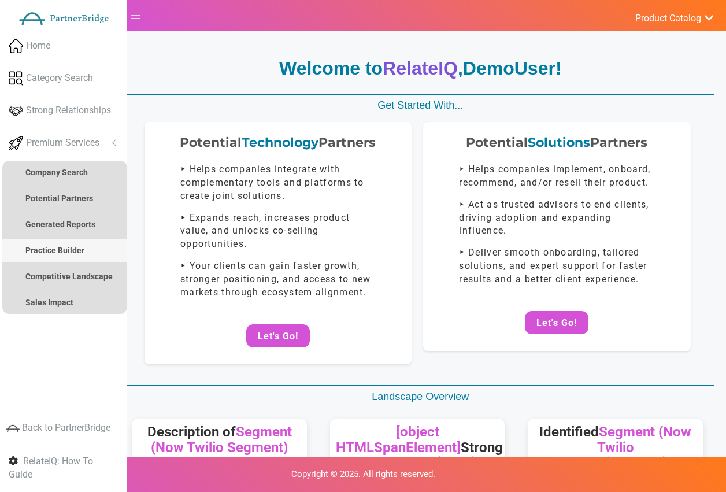
click at [62, 254] on link "Practice Builder" at bounding box center [64, 250] width 125 height 23
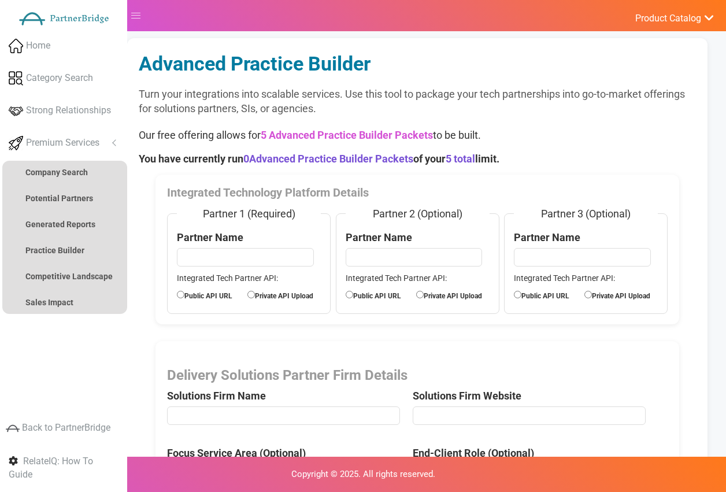
click at [227, 244] on label "Partner Name" at bounding box center [210, 237] width 66 height 15
click at [229, 255] on input "text" at bounding box center [245, 257] width 136 height 18
type input "AB Tasty"
click at [458, 261] on input "text" at bounding box center [414, 257] width 136 height 18
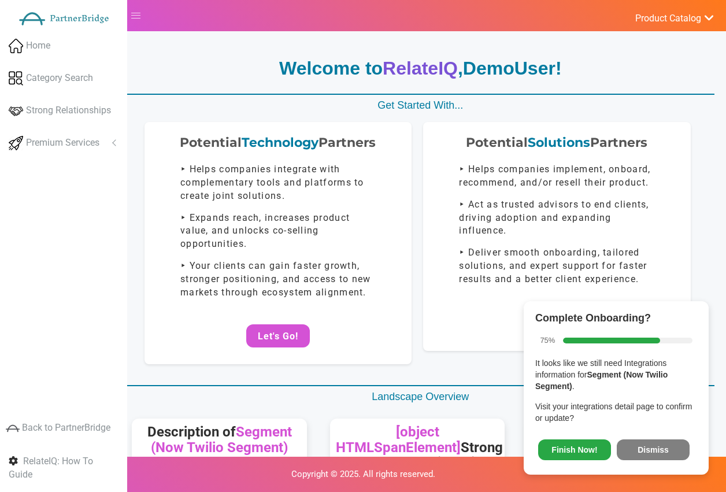
click at [671, 448] on button "Dismiss" at bounding box center [653, 449] width 73 height 21
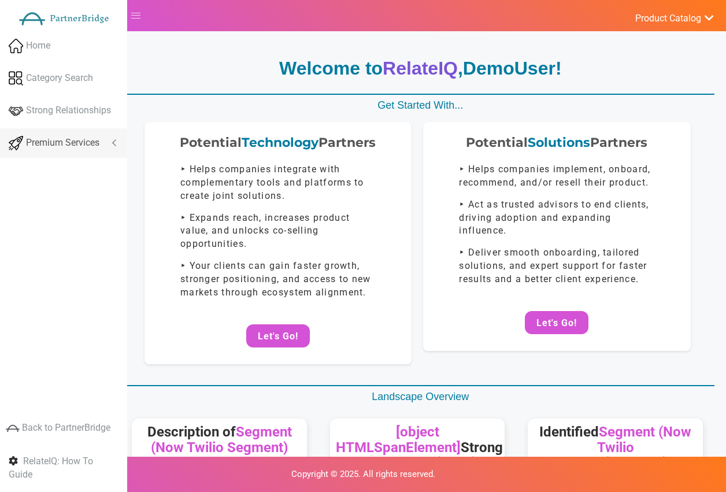
click at [101, 144] on link "Premium Services" at bounding box center [63, 142] width 127 height 29
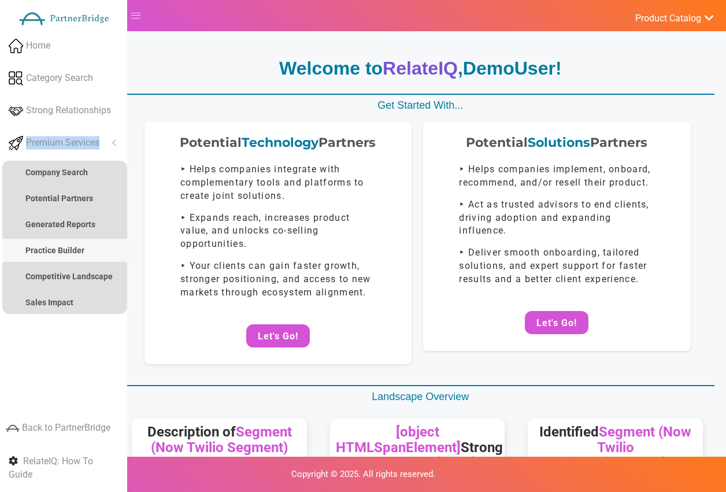
click at [77, 240] on link "Practice Builder" at bounding box center [64, 250] width 125 height 23
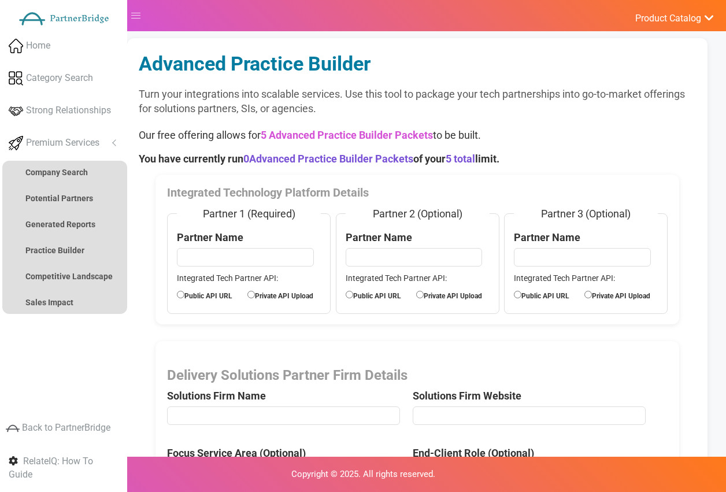
click at [221, 251] on input "text" at bounding box center [245, 257] width 136 height 18
type input "AB Tasty"
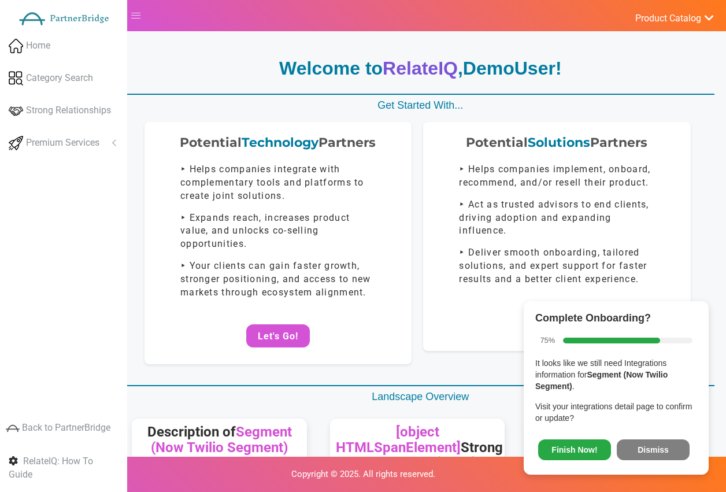
click at [670, 446] on button "Dismiss" at bounding box center [653, 449] width 73 height 21
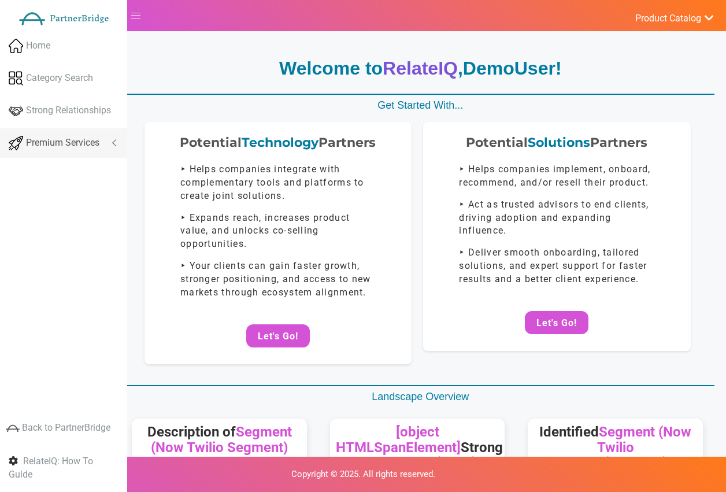
drag, startPoint x: 120, startPoint y: 157, endPoint x: 106, endPoint y: 153, distance: 14.6
click at [113, 150] on div "Home Category Search Strong Relationships Premium Services Analyze Potential Co…" at bounding box center [63, 198] width 127 height 335
click at [106, 152] on link "Premium Services" at bounding box center [63, 142] width 127 height 29
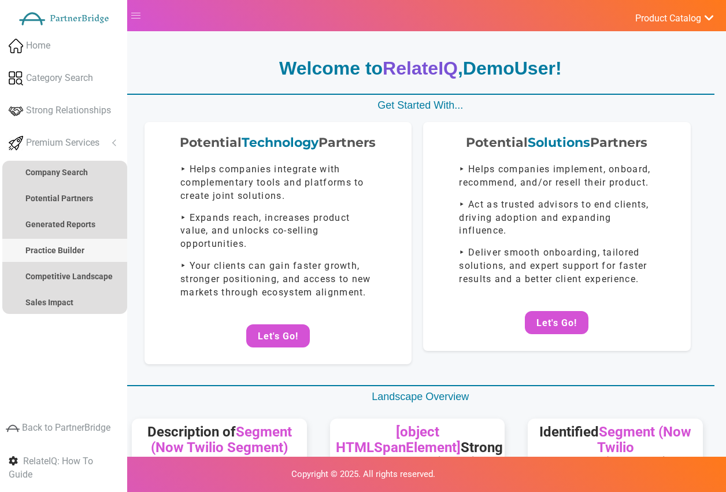
click at [77, 254] on strong "Practice Builder" at bounding box center [54, 250] width 59 height 9
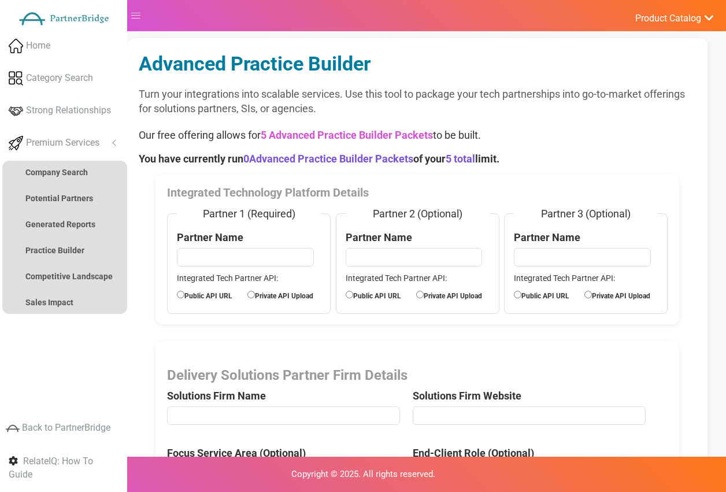
drag, startPoint x: 277, startPoint y: 255, endPoint x: 284, endPoint y: 247, distance: 10.3
click at [279, 254] on input "text" at bounding box center [245, 257] width 136 height 18
type input "AB Tasty"
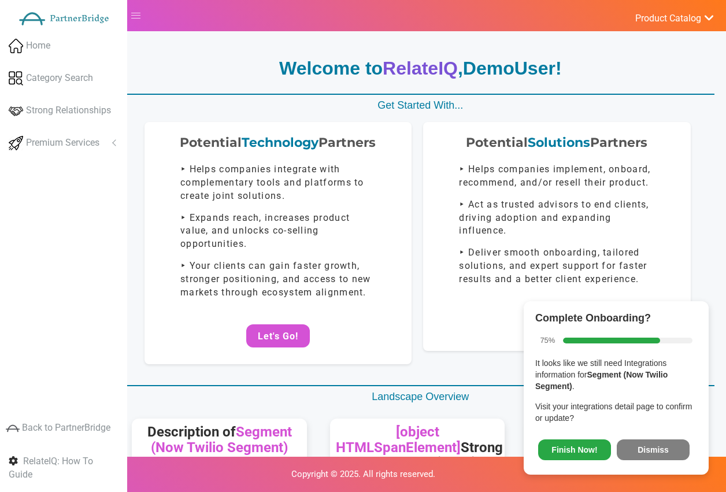
drag, startPoint x: 75, startPoint y: 139, endPoint x: 76, endPoint y: 177, distance: 38.2
click at [75, 139] on span "Premium Services" at bounding box center [62, 142] width 73 height 13
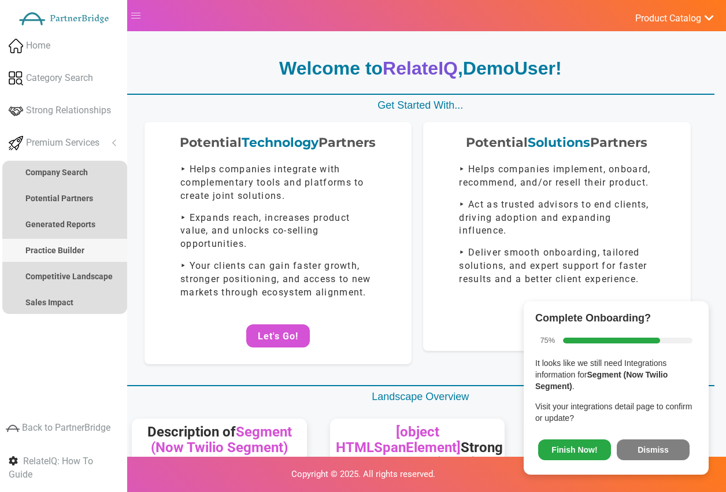
click at [84, 243] on link "Practice Builder" at bounding box center [64, 250] width 125 height 23
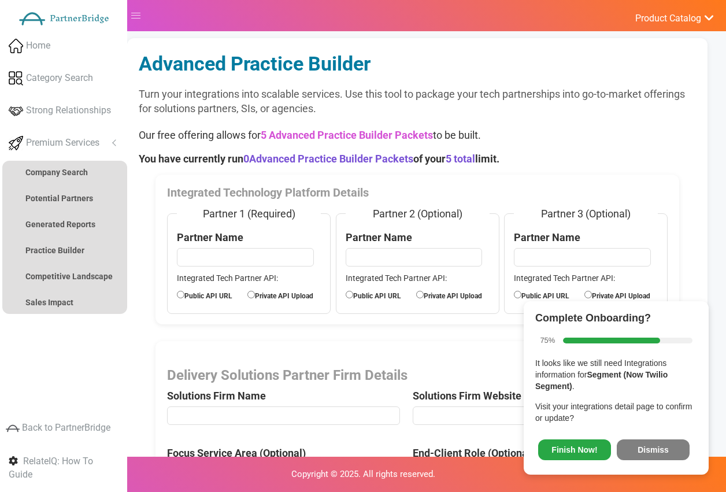
drag, startPoint x: 643, startPoint y: 452, endPoint x: 613, endPoint y: 404, distance: 56.9
click at [644, 451] on button "Dismiss" at bounding box center [653, 449] width 73 height 21
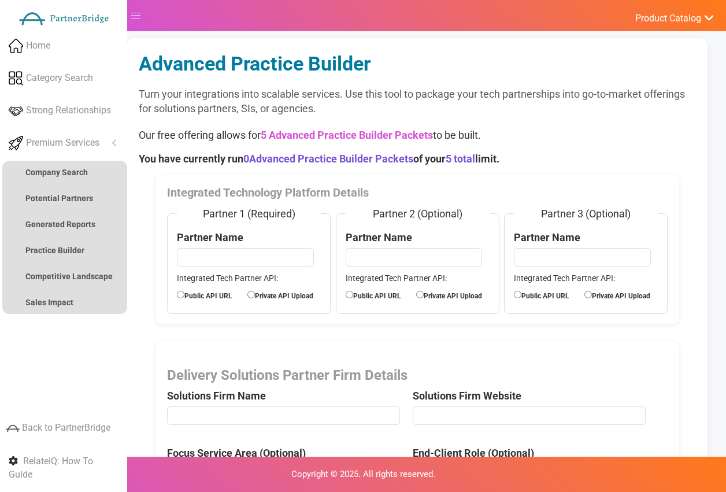
click at [261, 257] on input "text" at bounding box center [245, 257] width 136 height 18
type input "AB Tasty"
click at [236, 255] on input "AB Tasty" at bounding box center [245, 257] width 136 height 18
click at [214, 302] on fieldset "Partner 1 (Required) Partner Name AB Tasty Integrated Tech Partner API: Public …" at bounding box center [249, 259] width 164 height 107
click at [220, 291] on label "Public API URL" at bounding box center [212, 294] width 70 height 13
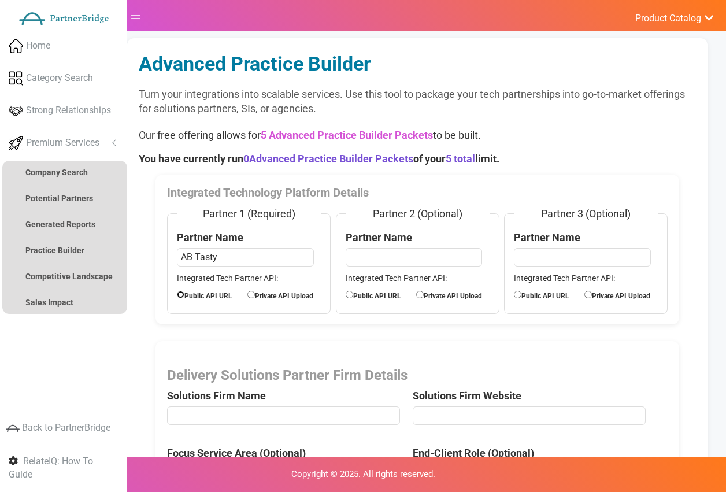
click at [184, 291] on input "Public API URL" at bounding box center [181, 295] width 8 height 8
radio input "true"
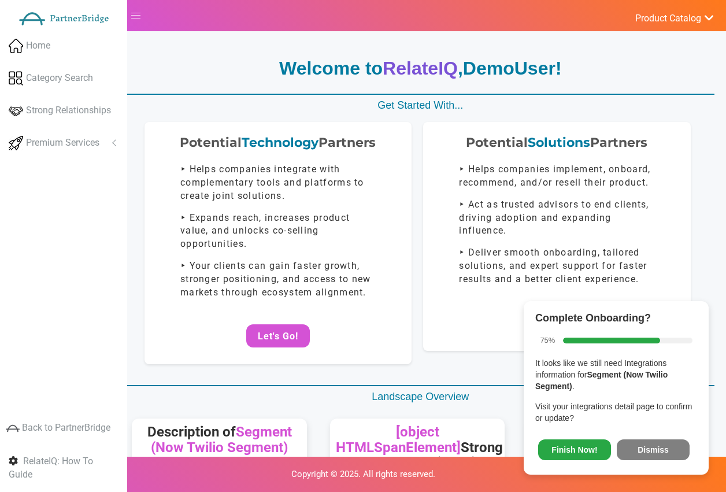
drag, startPoint x: 666, startPoint y: 450, endPoint x: 594, endPoint y: 405, distance: 85.1
click at [666, 450] on button "Dismiss" at bounding box center [653, 449] width 73 height 21
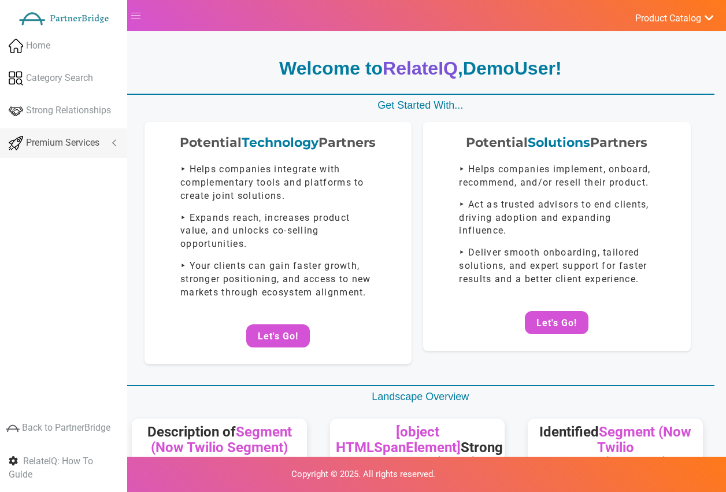
click at [61, 144] on span "Premium Services" at bounding box center [62, 142] width 73 height 13
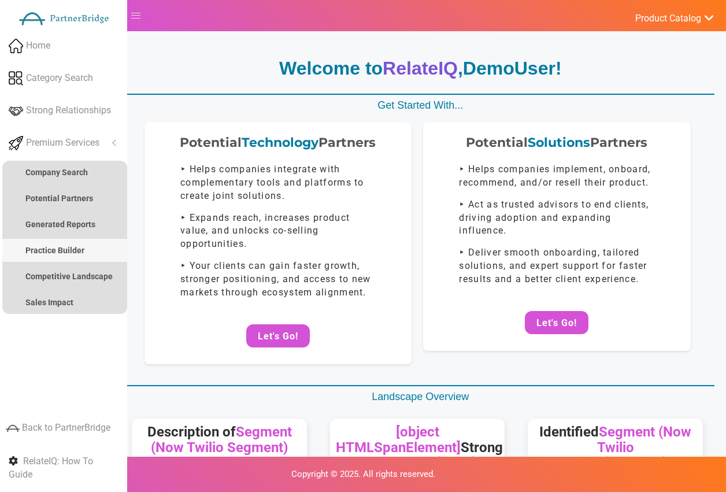
click at [63, 242] on link "Practice Builder" at bounding box center [64, 250] width 125 height 23
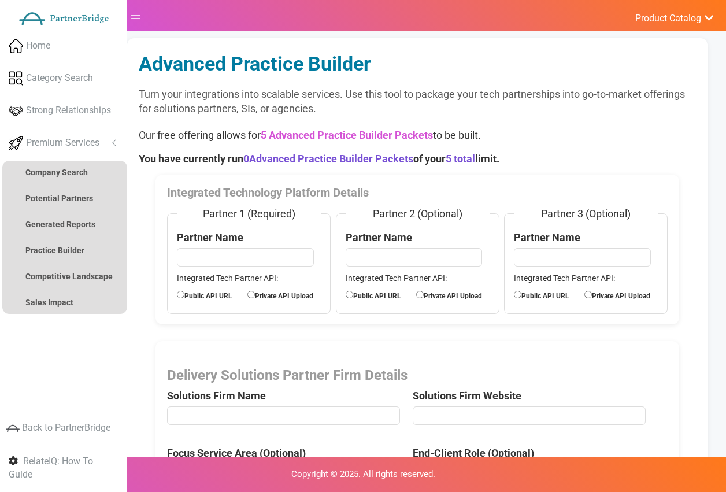
click at [257, 248] on input "text" at bounding box center [245, 257] width 136 height 18
type input "AB Tasty"
drag, startPoint x: 309, startPoint y: 247, endPoint x: 300, endPoint y: 248, distance: 9.4
click at [309, 246] on fieldset "Partner 1 (Required) Partner Name AB Tasty Integrated Tech Partner API: Public …" at bounding box center [249, 259] width 164 height 107
click at [273, 253] on input "AB Tasty" at bounding box center [245, 257] width 136 height 18
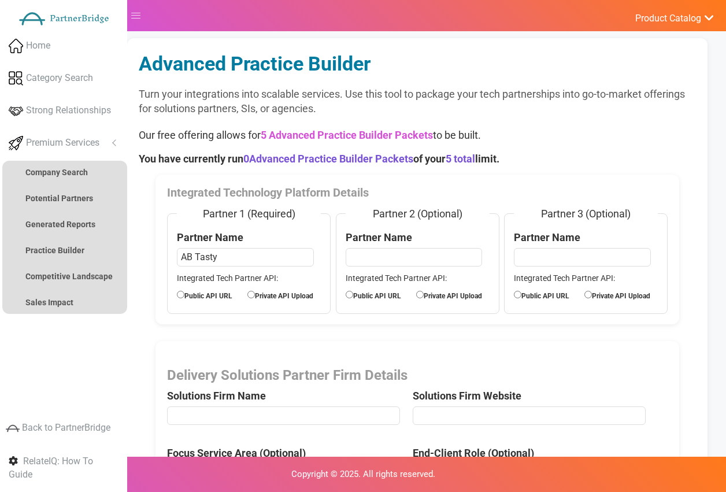
click at [253, 325] on form "Integrated Technology Platform Details Partner 1 (Required) Partner Name AB Tas…" at bounding box center [417, 366] width 557 height 382
click at [219, 299] on label "Public API URL" at bounding box center [212, 294] width 70 height 13
click at [184, 298] on input "Public API URL" at bounding box center [181, 295] width 8 height 8
radio input "true"
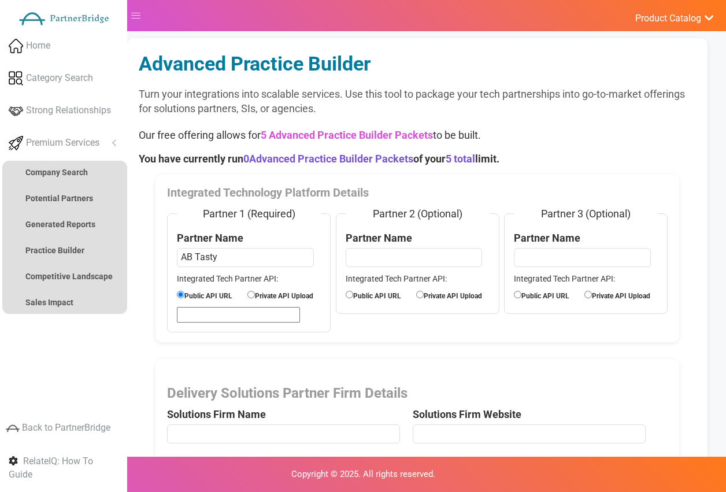
click at [249, 312] on input "url" at bounding box center [238, 315] width 123 height 16
click at [282, 214] on legend "Partner 1 (Required)" at bounding box center [249, 213] width 144 height 15
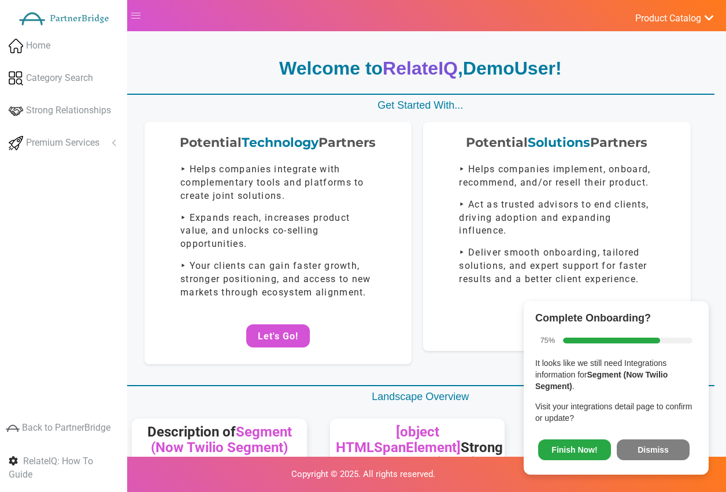
click at [628, 439] on button "Dismiss" at bounding box center [653, 449] width 73 height 21
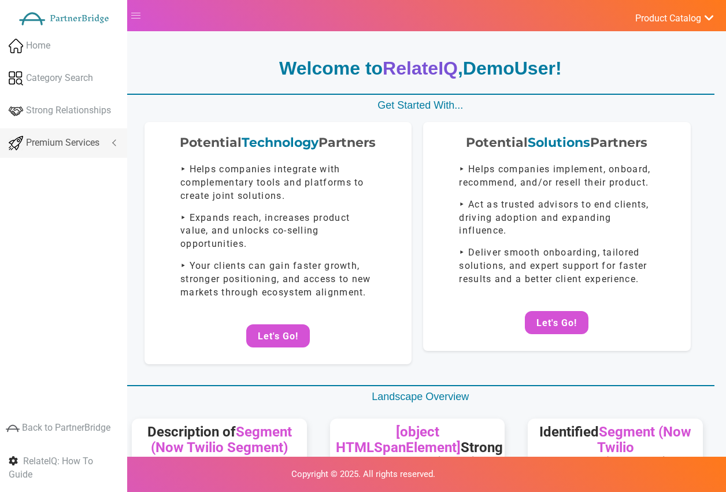
click at [93, 135] on link "Premium Services" at bounding box center [63, 142] width 127 height 29
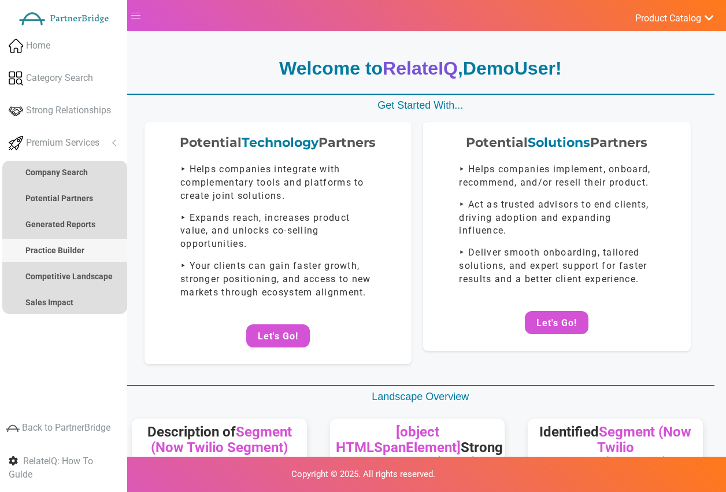
click at [79, 253] on strong "Practice Builder" at bounding box center [54, 250] width 59 height 9
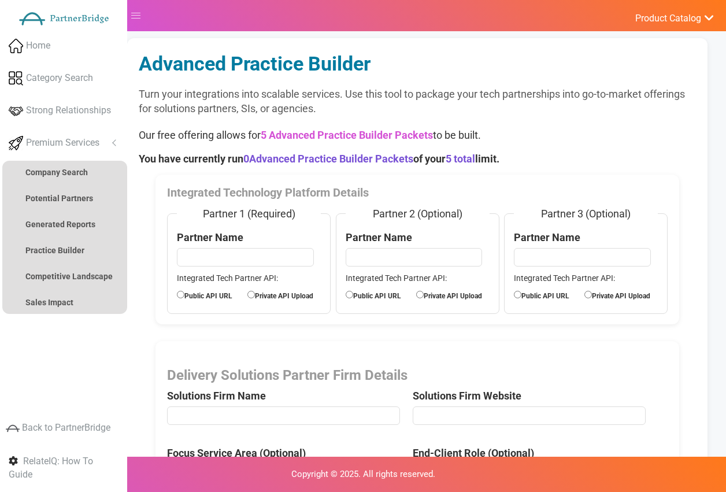
click at [220, 267] on div at bounding box center [249, 260] width 144 height 24
click at [222, 259] on input "text" at bounding box center [245, 257] width 136 height 18
type input "AB Tasty"
click at [208, 297] on label "Public API URL" at bounding box center [212, 294] width 70 height 13
click at [184, 297] on input "Public API URL" at bounding box center [181, 295] width 8 height 8
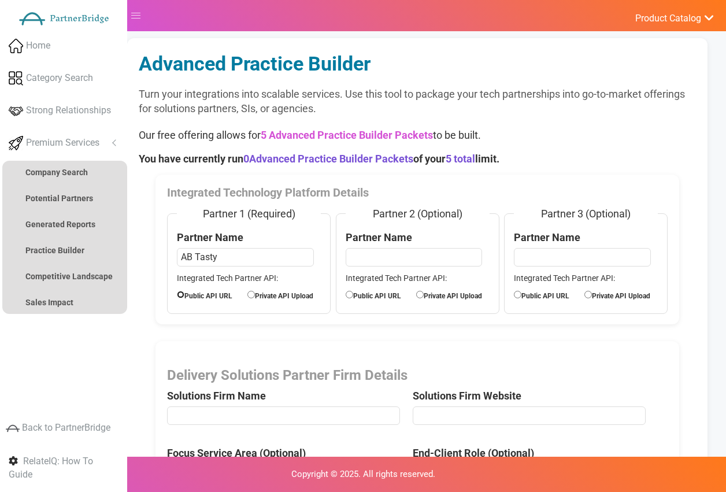
radio input "true"
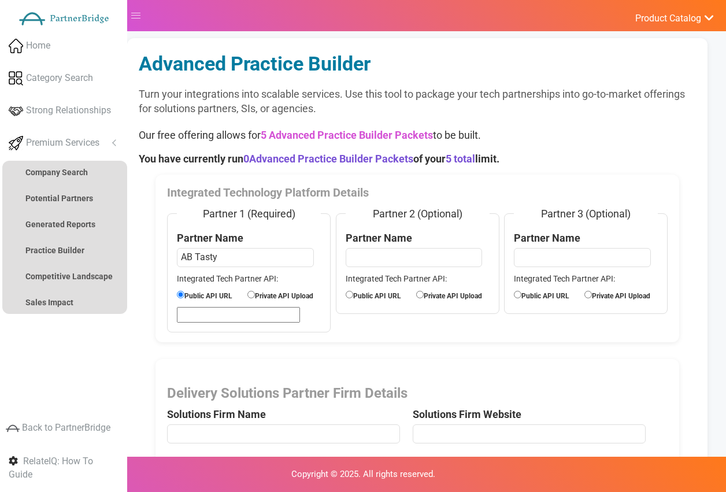
click at [209, 296] on label "Public API URL" at bounding box center [212, 294] width 70 height 13
click at [184, 296] on input "Public API URL" at bounding box center [181, 295] width 8 height 8
click at [217, 304] on fieldset "Partner 1 (Required) Partner Name AB Tasty Integrated Tech Partner API: Public …" at bounding box center [249, 269] width 164 height 126
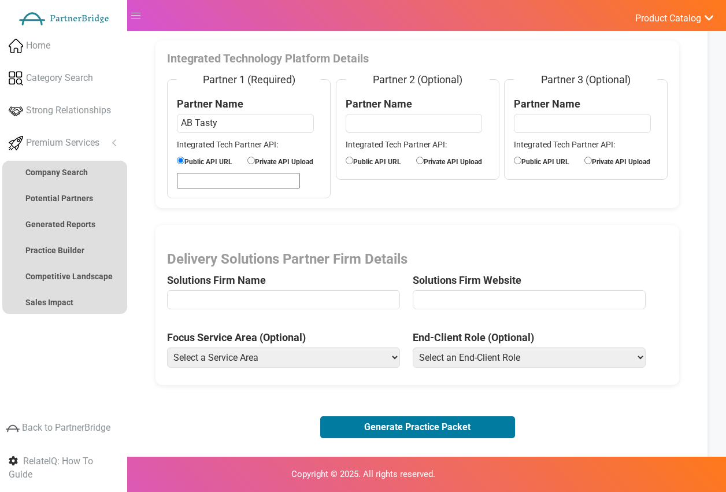
scroll to position [143, 0]
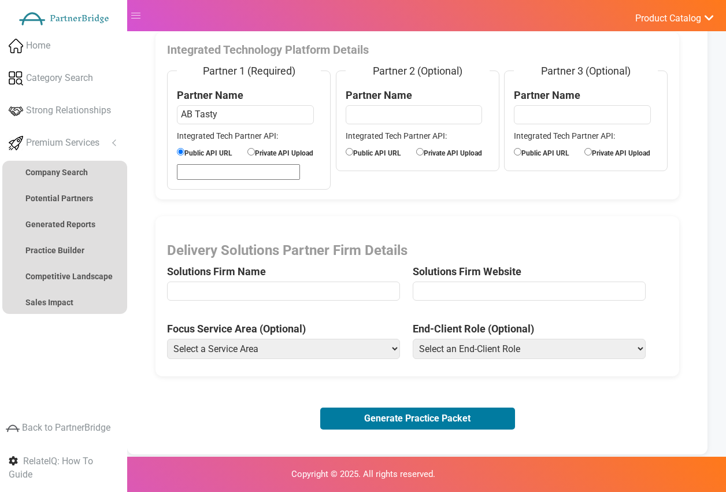
click at [233, 177] on input "url" at bounding box center [238, 172] width 123 height 16
type input "This is a test?"
click at [366, 179] on div "Integrated Technology Platform Details Partner 1 (Required) Partner Name AB Tas…" at bounding box center [417, 116] width 524 height 168
click at [274, 131] on p "Integrated Tech Partner API:" at bounding box center [249, 136] width 144 height 12
click at [276, 117] on input "AB Tasty" at bounding box center [245, 114] width 136 height 18
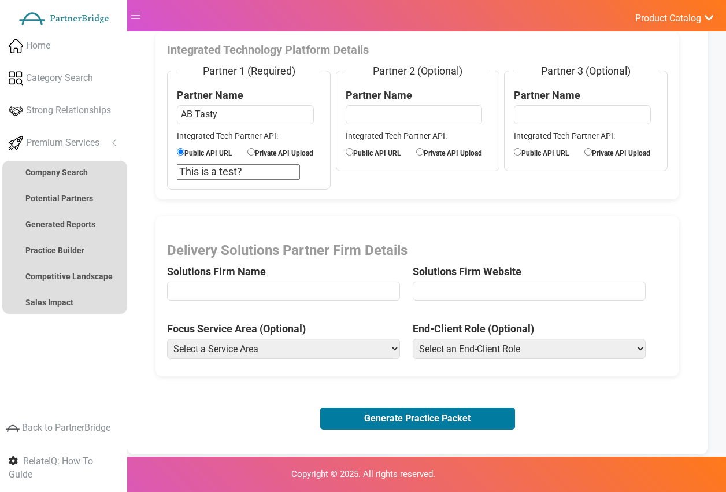
click at [258, 163] on fieldset "Partner 1 (Required) Partner Name AB Tasty Integrated Tech Partner API: Public …" at bounding box center [249, 127] width 164 height 126
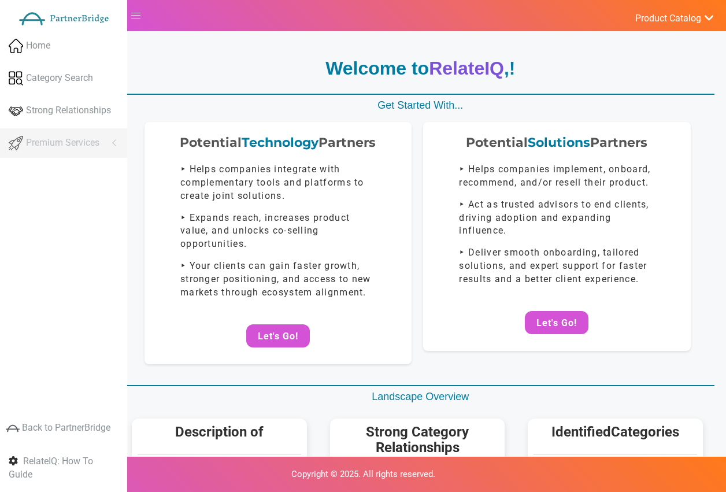
scroll to position [143, 0]
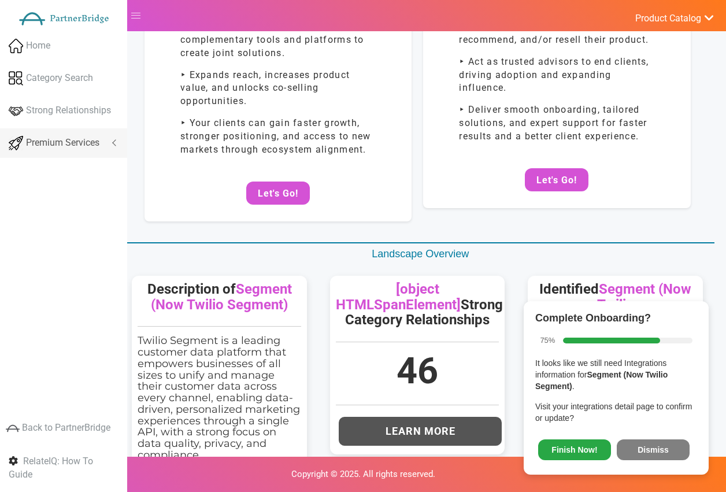
click at [67, 140] on span "Premium Services" at bounding box center [62, 142] width 73 height 13
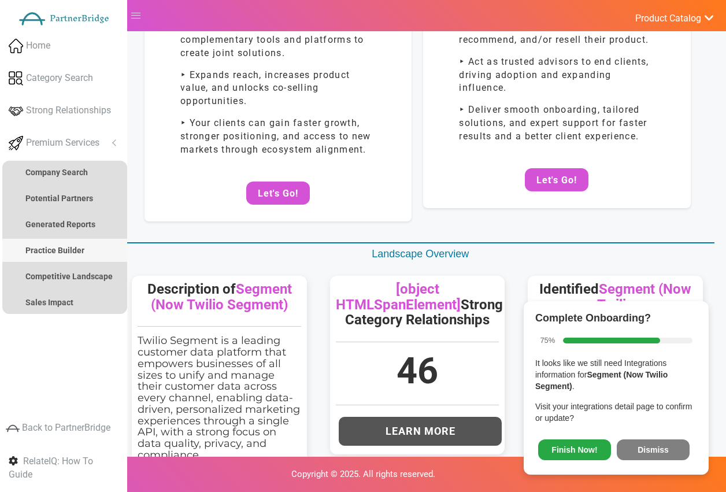
click at [70, 251] on strong "Practice Builder" at bounding box center [54, 250] width 59 height 9
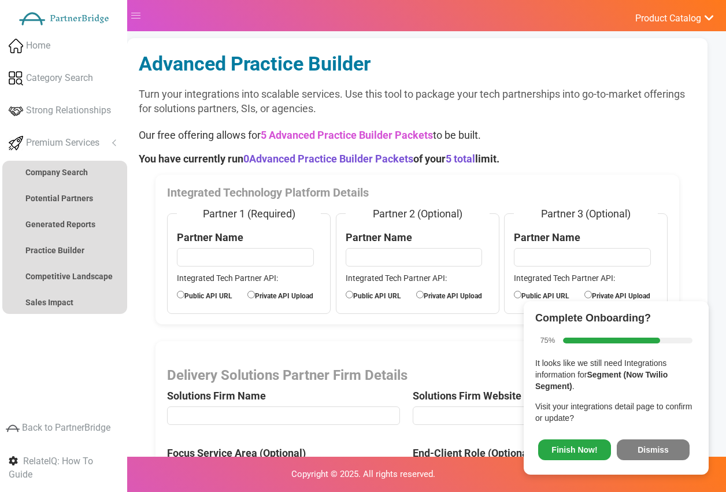
drag, startPoint x: 201, startPoint y: 241, endPoint x: 204, endPoint y: 248, distance: 8.0
click at [202, 241] on label "Partner Name" at bounding box center [210, 237] width 66 height 15
click at [205, 249] on input "text" at bounding box center [245, 257] width 136 height 18
click at [662, 457] on button "Dismiss" at bounding box center [653, 449] width 73 height 21
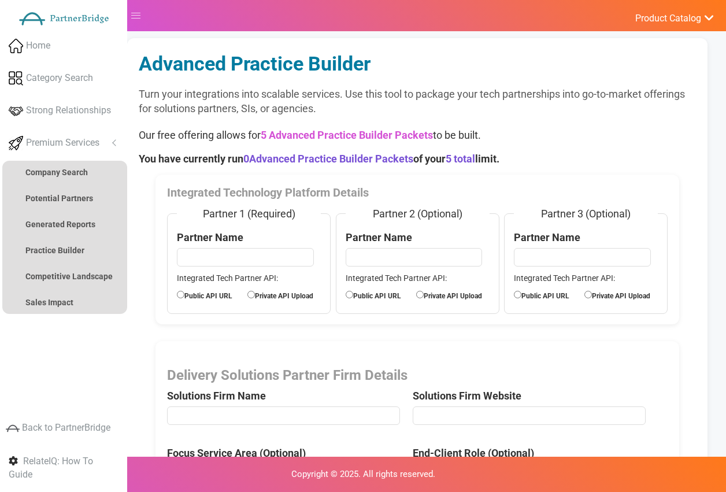
click at [244, 255] on input "text" at bounding box center [245, 257] width 136 height 18
type input "AB Tasty"
drag, startPoint x: 244, startPoint y: 261, endPoint x: 249, endPoint y: 264, distance: 5.9
click at [244, 261] on input "AB Tasty" at bounding box center [245, 257] width 136 height 18
click at [307, 239] on fieldset "Partner 1 (Required) Partner Name AB Tasty Integrated Tech Partner API: Public …" at bounding box center [249, 259] width 164 height 107
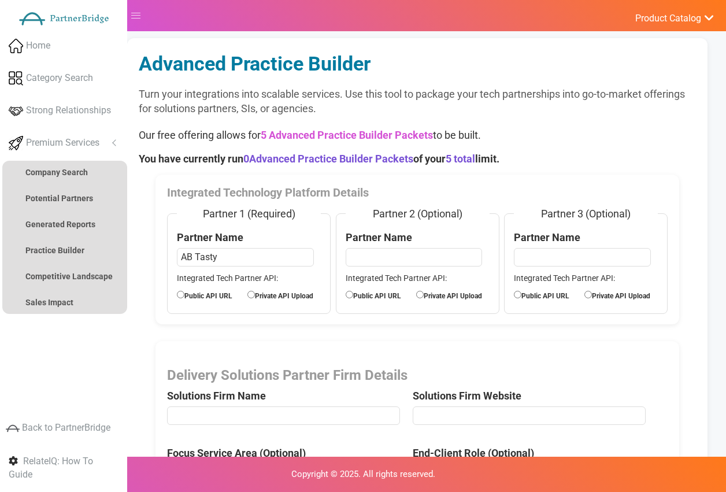
click at [279, 256] on input "AB Tasty" at bounding box center [245, 257] width 136 height 18
click at [210, 273] on p "Integrated Tech Partner API:" at bounding box center [249, 278] width 144 height 12
click at [256, 291] on label "Private API Upload" at bounding box center [282, 294] width 70 height 13
click at [255, 291] on input "Private API Upload" at bounding box center [251, 295] width 8 height 8
radio input "true"
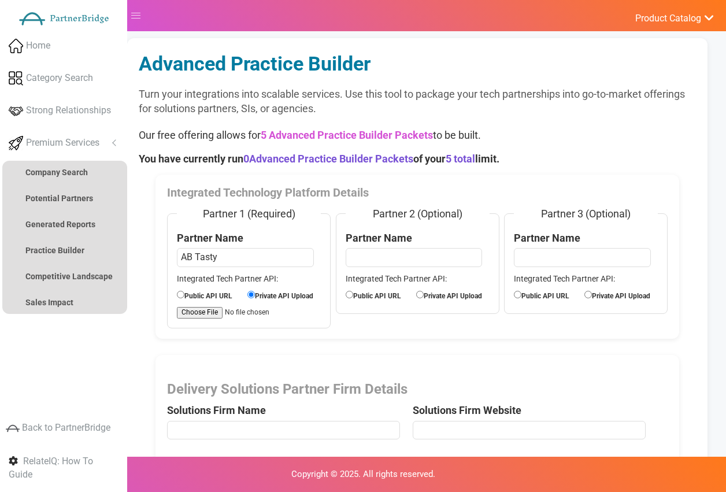
click at [236, 294] on label "Public API URL" at bounding box center [212, 294] width 70 height 13
click at [184, 294] on input "Public API URL" at bounding box center [181, 295] width 8 height 8
radio input "true"
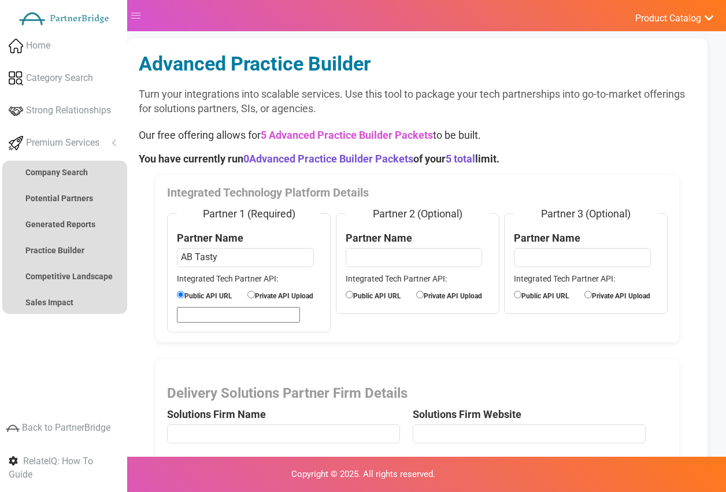
click at [231, 287] on fieldset "Partner 1 (Required) Partner Name AB Tasty Integrated Tech Partner API: Public …" at bounding box center [249, 269] width 164 height 126
drag, startPoint x: 248, startPoint y: 263, endPoint x: 288, endPoint y: 262, distance: 39.9
click at [250, 263] on input "AB Tasty" at bounding box center [245, 257] width 136 height 18
click at [411, 256] on input "text" at bounding box center [414, 257] width 136 height 18
type input "VWO"
